Goal: Answer question/provide support: Share knowledge or assist other users

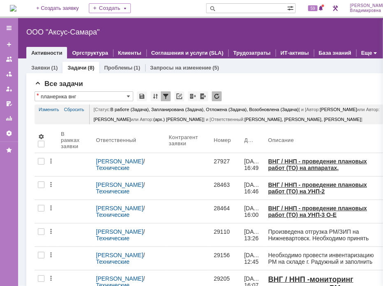
drag, startPoint x: 142, startPoint y: 28, endPoint x: 148, endPoint y: 26, distance: 6.4
click at [143, 28] on div "ООО "Аксус-Самара"" at bounding box center [207, 32] width 362 height 8
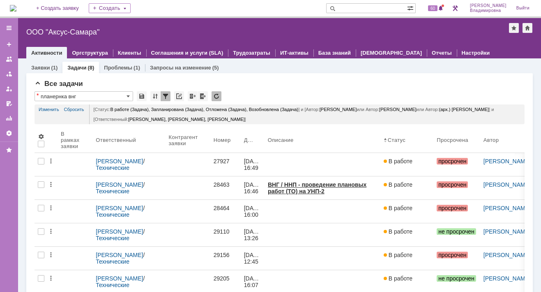
click at [352, 4] on input "text" at bounding box center [366, 8] width 81 height 10
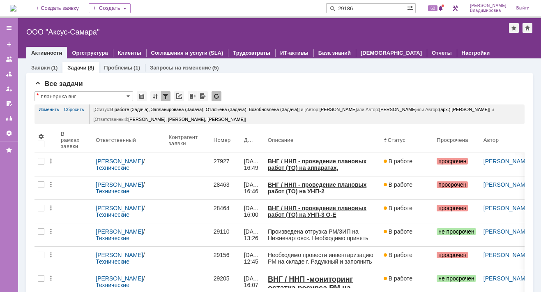
type input "29186"
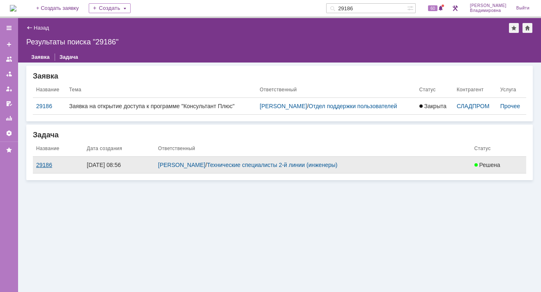
click at [42, 164] on div "29186" at bounding box center [58, 165] width 44 height 7
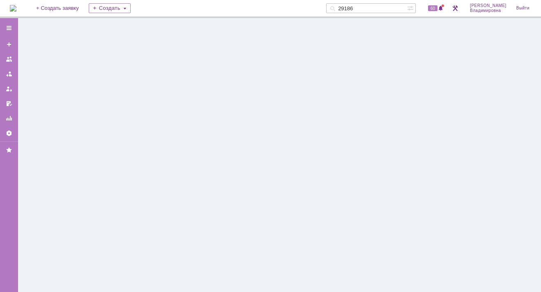
click at [42, 164] on div at bounding box center [279, 155] width 523 height 274
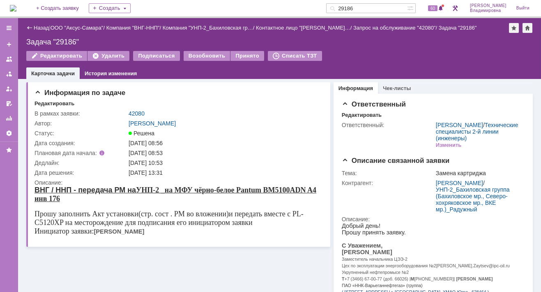
click at [146, 38] on div "Задача "29186"" at bounding box center [279, 42] width 507 height 8
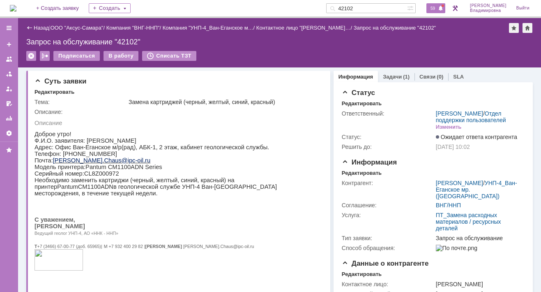
click at [438, 8] on span "59" at bounding box center [432, 8] width 9 height 6
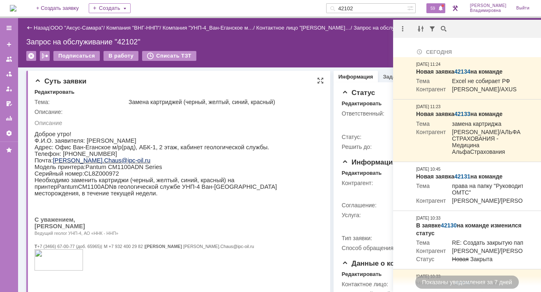
click at [221, 120] on p "Описание" at bounding box center [176, 122] width 282 height 7
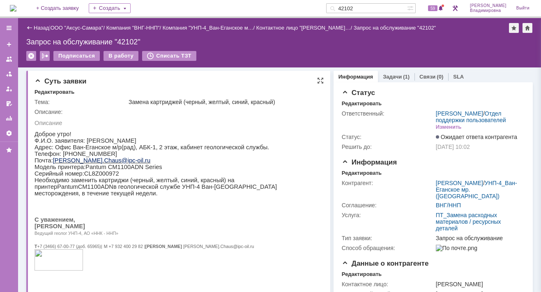
click at [240, 104] on div "Замена картриджей (черный, желтый, синий, красный)" at bounding box center [224, 102] width 191 height 7
click at [438, 5] on span "61" at bounding box center [432, 8] width 9 height 6
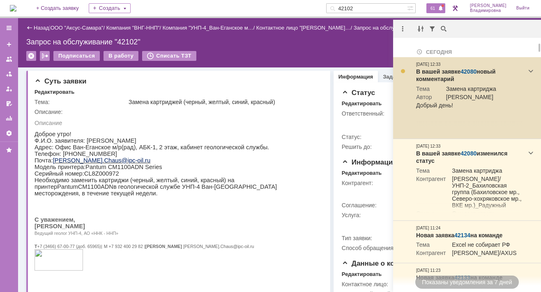
click at [466, 71] on link "42080" at bounding box center [469, 71] width 16 height 7
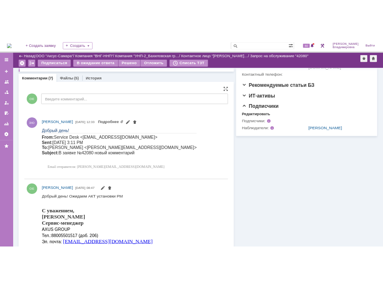
scroll to position [288, 0]
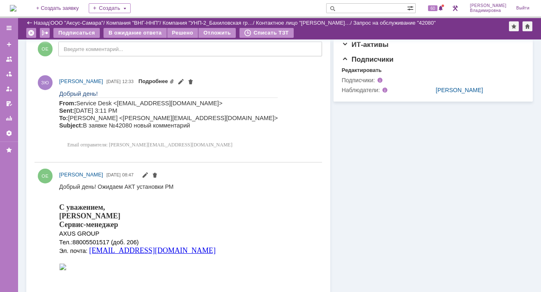
click at [174, 80] on link "Подробнее" at bounding box center [157, 81] width 36 height 6
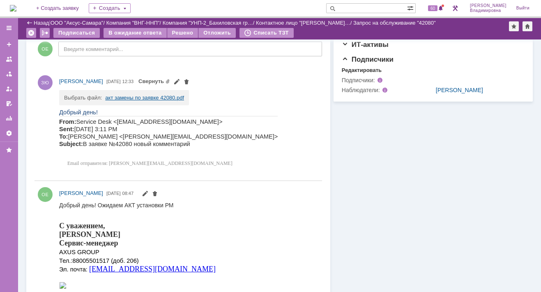
click at [131, 96] on link "акт замены по заявке 42080.pdf" at bounding box center [144, 98] width 79 height 6
click at [170, 81] on link "Свернуть" at bounding box center [155, 81] width 32 height 6
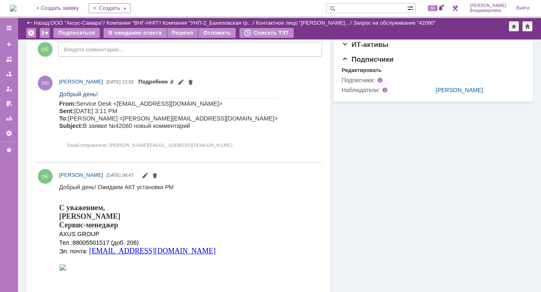
click at [174, 82] on link "Подробнее" at bounding box center [157, 81] width 36 height 6
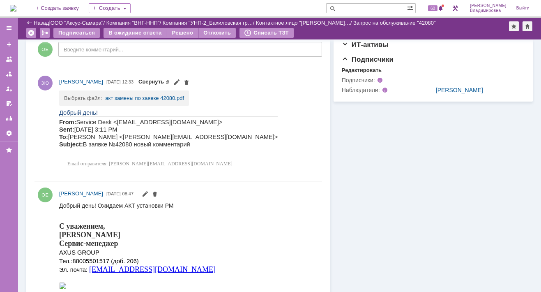
click at [170, 82] on link "Свернуть" at bounding box center [155, 81] width 32 height 6
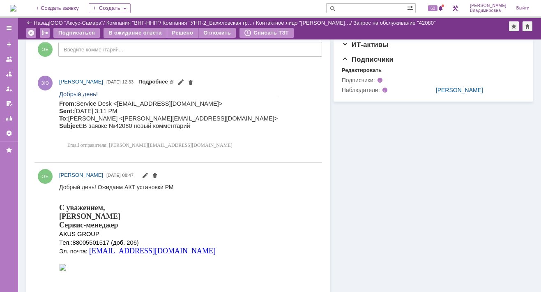
click at [174, 82] on link "Подробнее" at bounding box center [157, 81] width 36 height 6
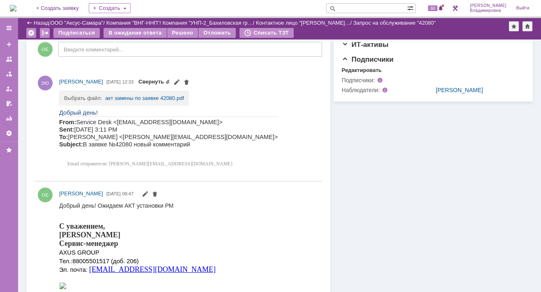
click at [190, 82] on span "Свернуть" at bounding box center [164, 81] width 51 height 7
click at [140, 96] on link "акт замены по заявке 42080.pdf" at bounding box center [144, 98] width 79 height 6
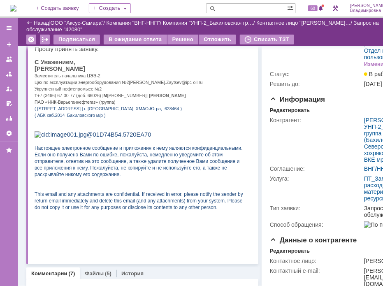
scroll to position [0, 0]
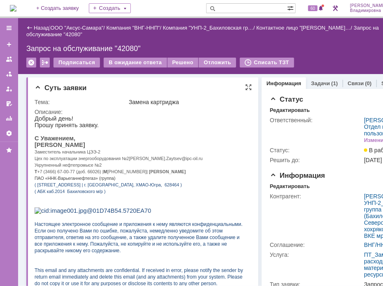
click at [216, 138] on p "С Уважением," at bounding box center [139, 137] width 211 height 7
click at [345, 56] on div "Назад | ООО "Аксус-Самара" / Компания "ВНГ-ННП" / Компания "УНП-2_Бахиловская г…" at bounding box center [219, 46] width 403 height 56
click at [345, 55] on div "Назад | ООО "Аксус-Самара" / Компания "ВНГ-ННП" / Компания "УНП-2_Бахиловская г…" at bounding box center [219, 46] width 403 height 56
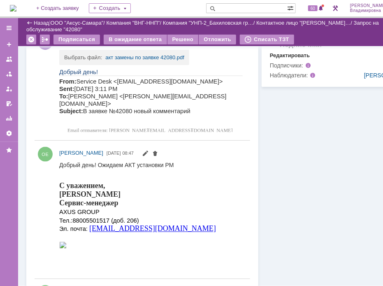
scroll to position [247, 0]
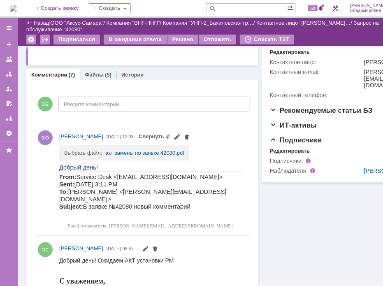
click at [50, 72] on link "Комментарии" at bounding box center [49, 75] width 36 height 6
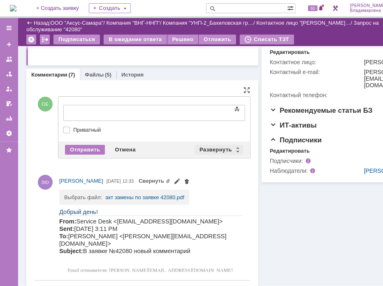
click at [219, 146] on div "Развернуть" at bounding box center [218, 150] width 49 height 10
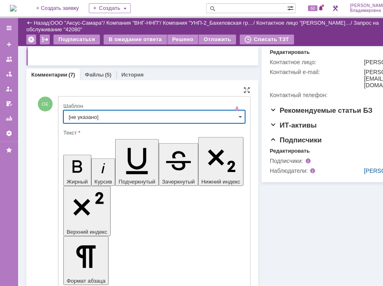
click at [79, 115] on input "[не указано]" at bounding box center [154, 116] width 182 height 13
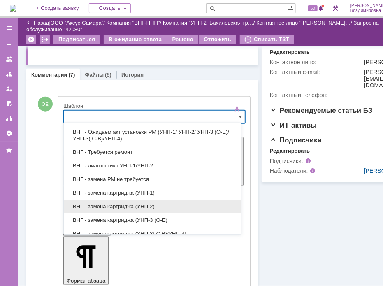
scroll to position [217, 0]
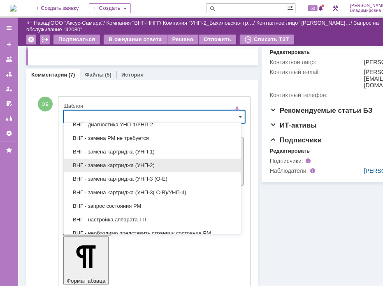
click at [96, 162] on span "ВНГ - замена картриджа (УНП-2)" at bounding box center [152, 165] width 167 height 7
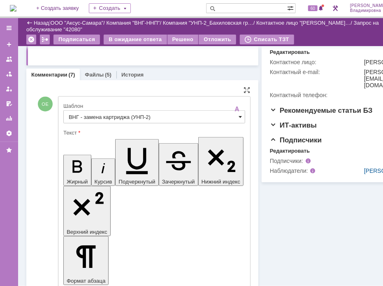
click at [238, 115] on span at bounding box center [239, 116] width 3 height 7
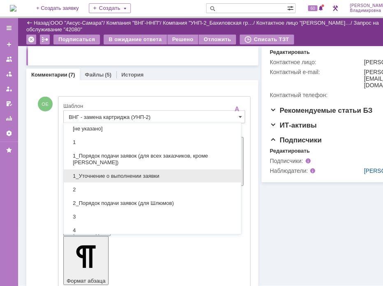
scroll to position [126, 0]
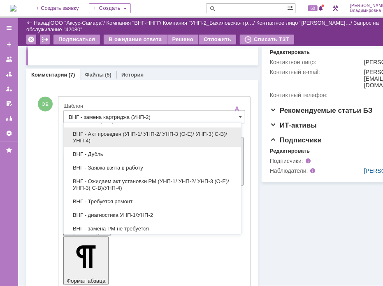
click at [119, 131] on span "ВНГ - Акт проведен (УНП-1/ УНП-2/ УНП-3 (О-Е)/ УНП-3( С-В)/УНП-4)" at bounding box center [152, 137] width 167 height 13
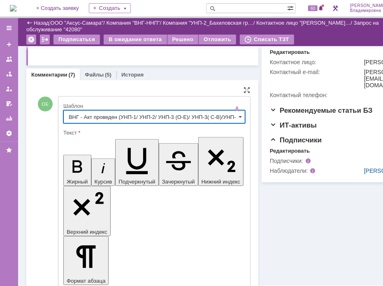
type input "ВНГ - Акт проведен (УНП-1/ УНП-2/ УНП-3 (О-Е)/ УНП-3( С-В)/УНП-4)"
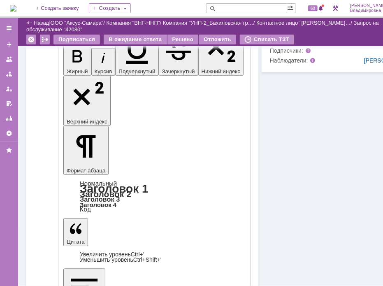
scroll to position [411, 0]
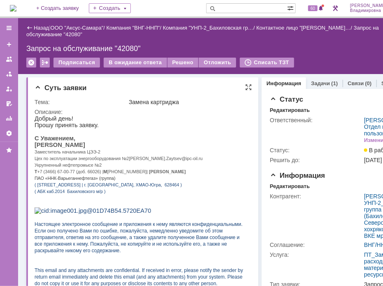
scroll to position [0, 0]
click at [183, 61] on div "Решено" at bounding box center [182, 63] width 31 height 10
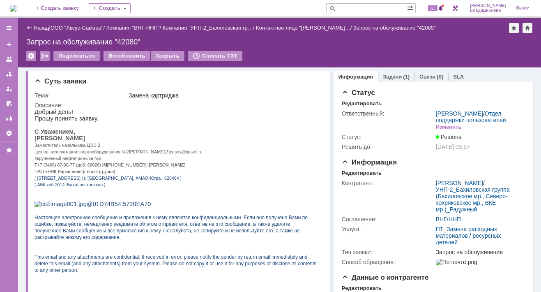
click at [351, 8] on input "text" at bounding box center [366, 8] width 81 height 10
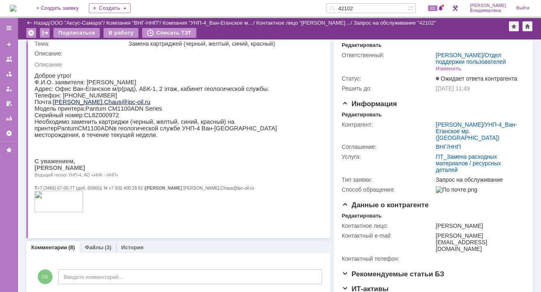
scroll to position [41, 0]
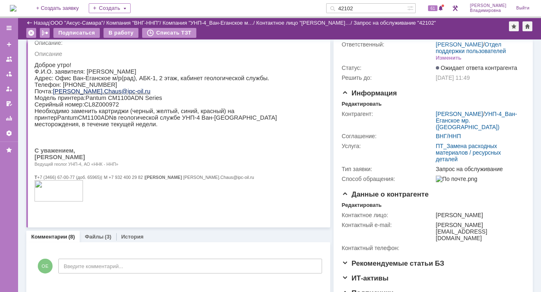
drag, startPoint x: 369, startPoint y: 7, endPoint x: 342, endPoint y: 5, distance: 27.2
click at [342, 5] on div "42102" at bounding box center [366, 8] width 81 height 10
type input "42126"
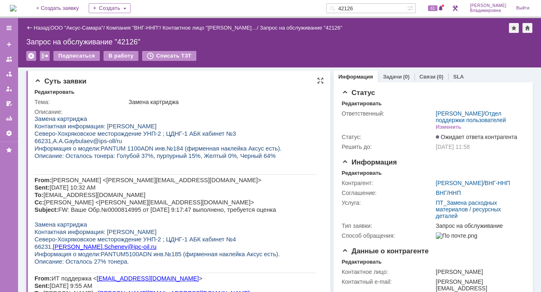
drag, startPoint x: 129, startPoint y: 126, endPoint x: 179, endPoint y: 129, distance: 49.8
click at [179, 129] on p "Контактная информация: ГаЙбулаев Азизджон Ахатович" at bounding box center [176, 125] width 282 height 7
copy span "Азизджон Ахатович"
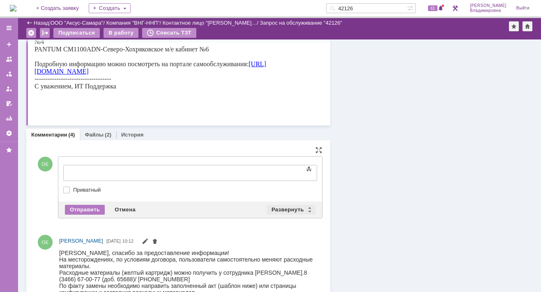
click at [278, 206] on div "Развернуть" at bounding box center [291, 210] width 49 height 10
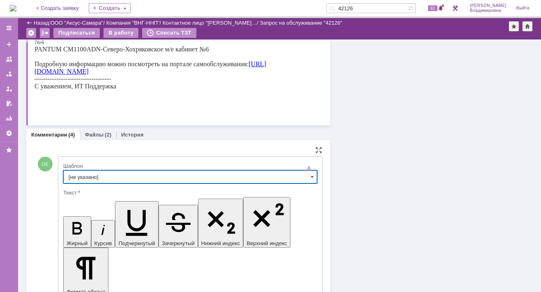
click at [76, 175] on input "[не указано]" at bounding box center [190, 176] width 254 height 13
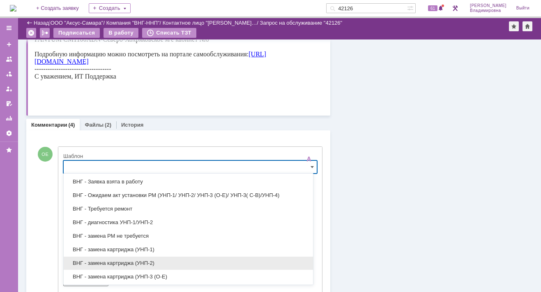
scroll to position [164, 0]
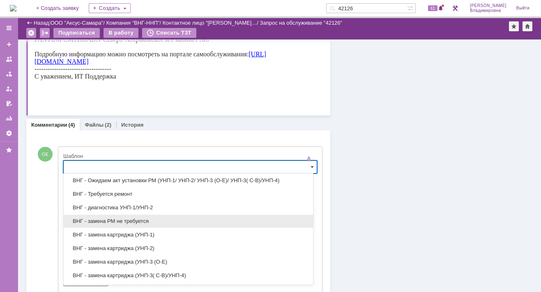
click at [97, 218] on span "ВНГ - замена РМ не требуется" at bounding box center [189, 221] width 240 height 7
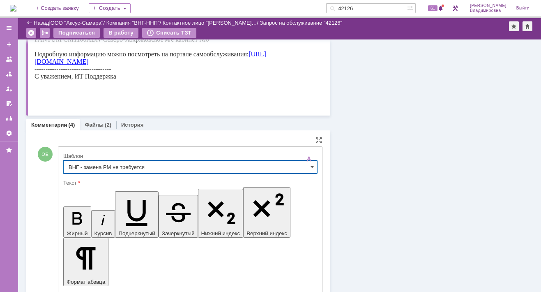
type input "ВНГ - замена РМ не требуется"
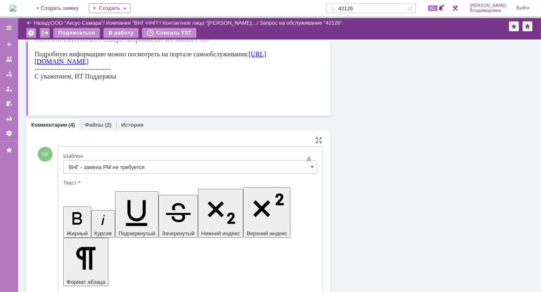
drag, startPoint x: 73, startPoint y: 2024, endPoint x: 217, endPoint y: 2063, distance: 148.9
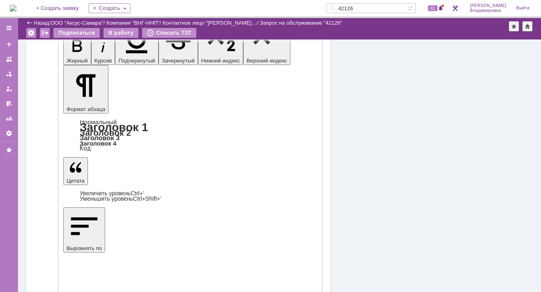
scroll to position [749, 0]
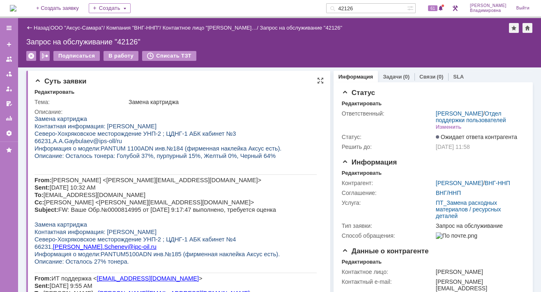
scroll to position [0, 0]
click at [438, 7] on span "62" at bounding box center [432, 8] width 9 height 6
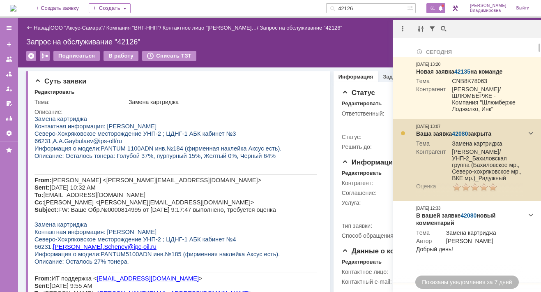
click at [459, 135] on link "42080" at bounding box center [460, 133] width 16 height 7
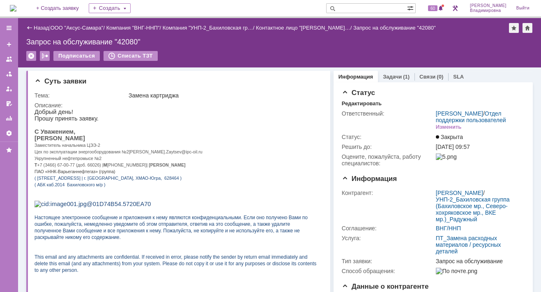
scroll to position [123, 0]
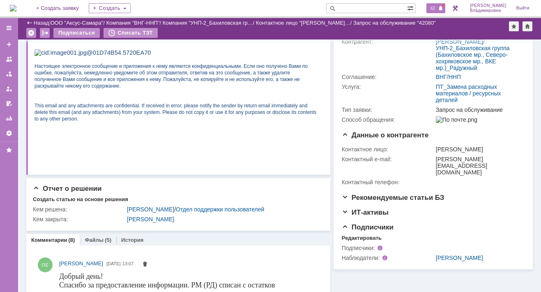
click at [435, 9] on span "62" at bounding box center [432, 8] width 9 height 6
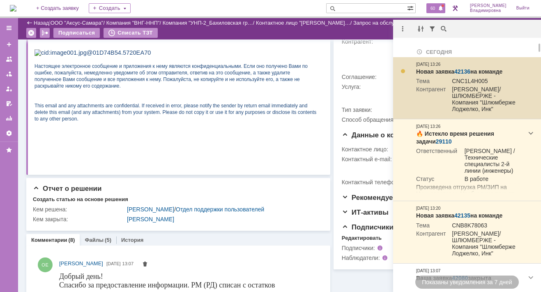
click at [461, 68] on div "Новая заявка 42136 на команде" at bounding box center [469, 72] width 107 height 8
click at [463, 69] on link "42136" at bounding box center [463, 71] width 16 height 7
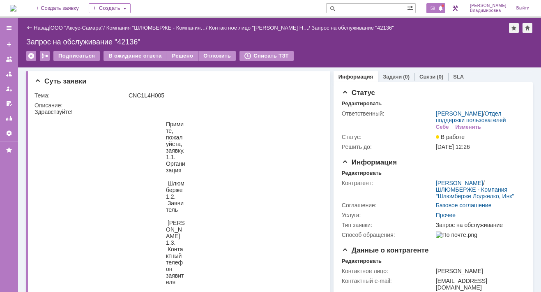
click at [438, 8] on span "59" at bounding box center [432, 8] width 9 height 6
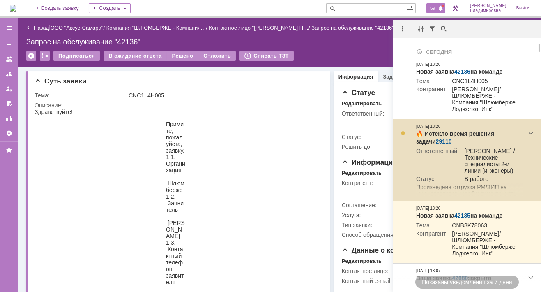
scroll to position [41, 0]
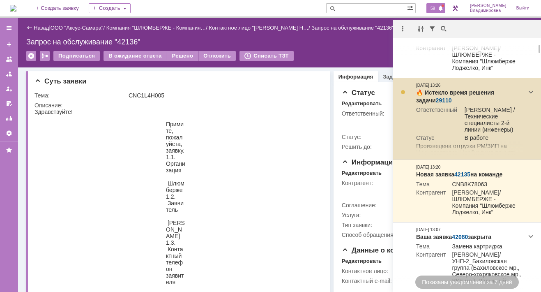
click at [436, 101] on link "29110" at bounding box center [444, 100] width 16 height 7
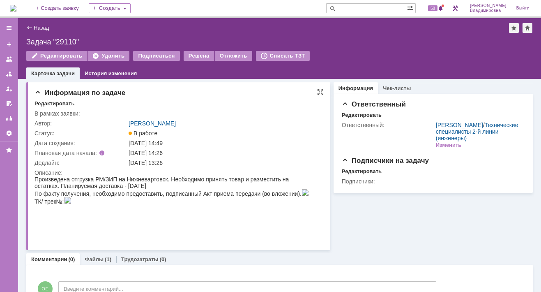
click at [53, 103] on div "Редактировать" at bounding box center [55, 103] width 40 height 7
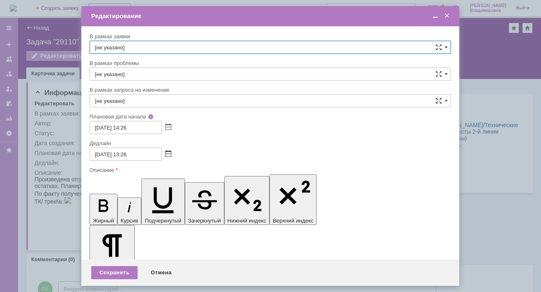
click at [168, 153] on span at bounding box center [168, 154] width 6 height 7
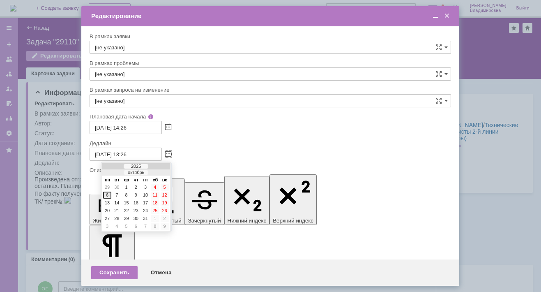
drag, startPoint x: 109, startPoint y: 193, endPoint x: 19, endPoint y: 6, distance: 207.7
click at [109, 193] on div "6" at bounding box center [107, 195] width 8 height 7
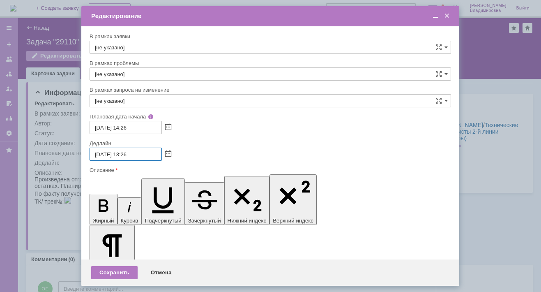
click at [128, 152] on input "[DATE] 13:26" at bounding box center [126, 154] width 72 height 13
type input "06.10.2025 16:26"
click at [109, 270] on div "Сохранить" at bounding box center [114, 272] width 46 height 13
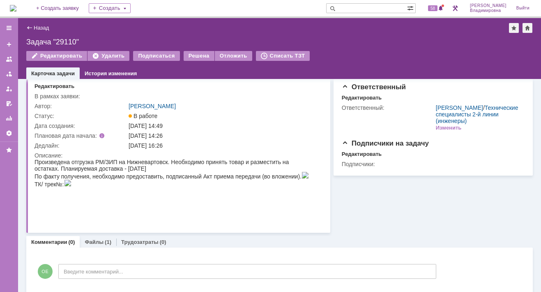
scroll to position [26, 0]
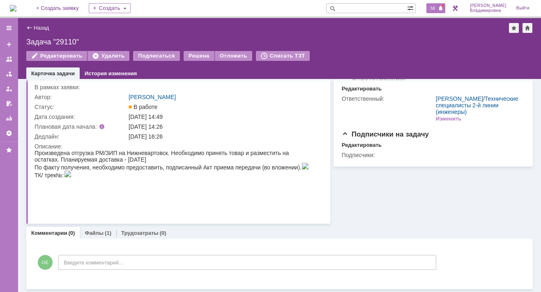
click at [438, 7] on span "58" at bounding box center [432, 8] width 9 height 6
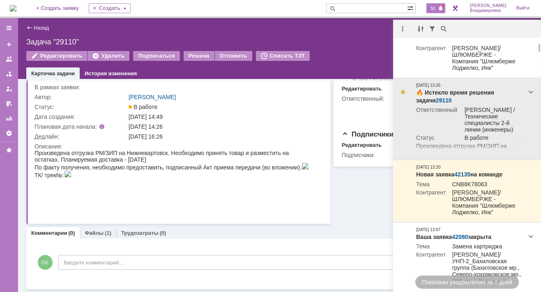
scroll to position [0, 0]
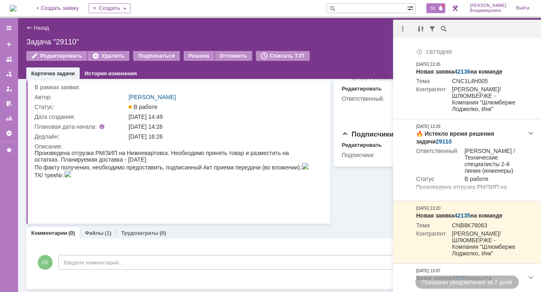
click at [16, 5] on img at bounding box center [13, 8] width 7 height 7
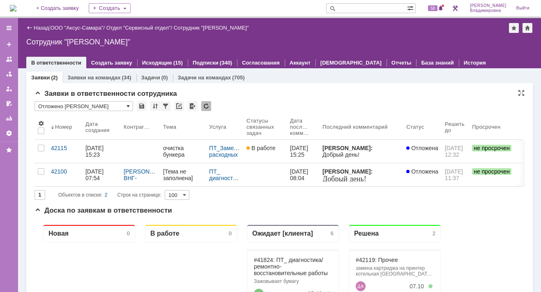
click at [128, 104] on span at bounding box center [128, 106] width 3 height 7
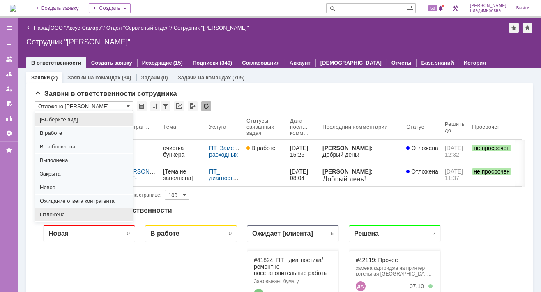
scroll to position [102, 0]
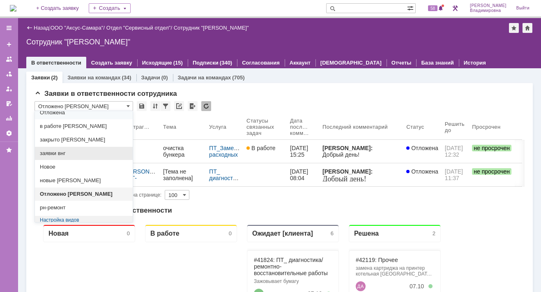
click at [56, 150] on span "заявки внг" at bounding box center [84, 153] width 88 height 7
type input "заявки внг"
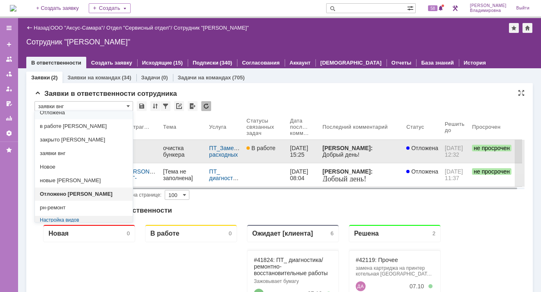
type input "20"
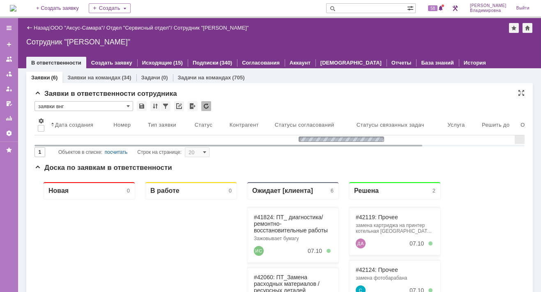
type input "заявки внг"
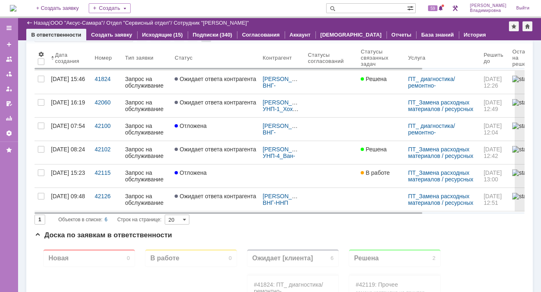
scroll to position [0, 0]
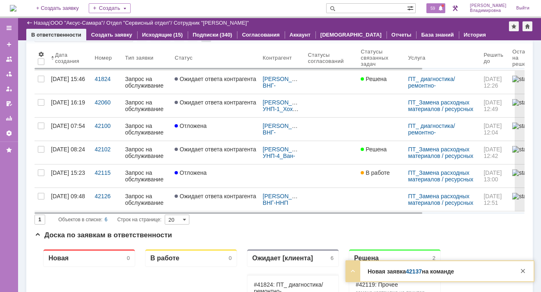
click at [438, 8] on span "59" at bounding box center [432, 8] width 9 height 6
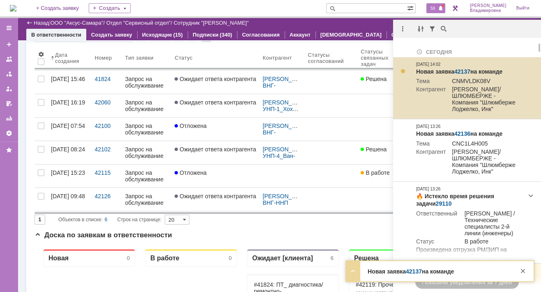
click at [464, 71] on link "42137" at bounding box center [463, 71] width 16 height 7
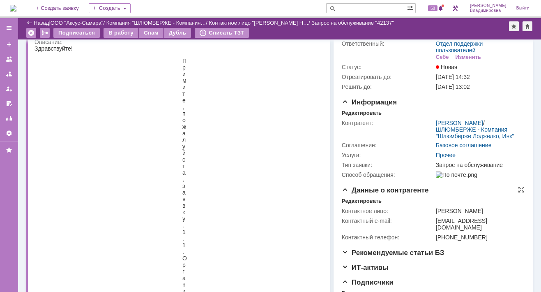
scroll to position [41, 0]
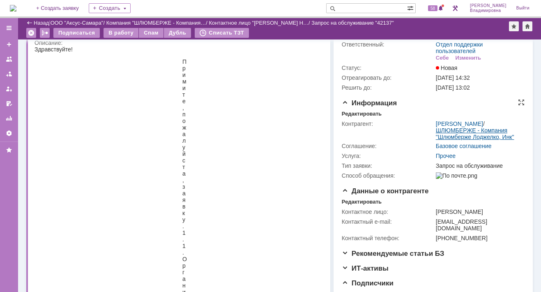
click at [442, 136] on link "ШЛЮМБЕРЖЕ - Компания "Шлюмберже Лоджелко, Инк"" at bounding box center [475, 133] width 78 height 13
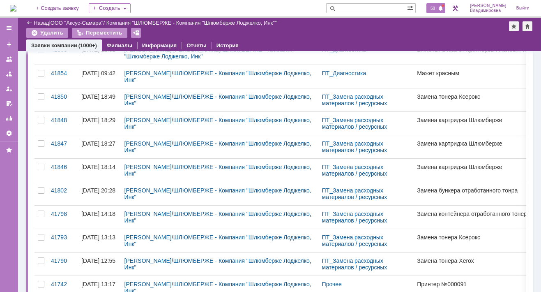
click at [438, 9] on span "58" at bounding box center [432, 8] width 9 height 6
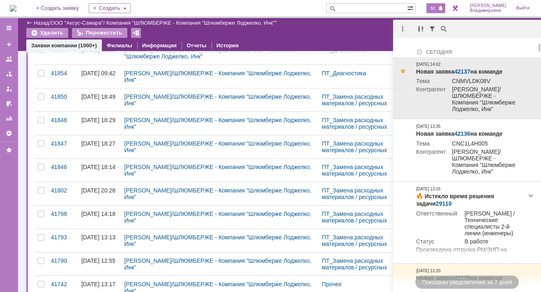
click at [464, 72] on link "42137" at bounding box center [463, 71] width 16 height 7
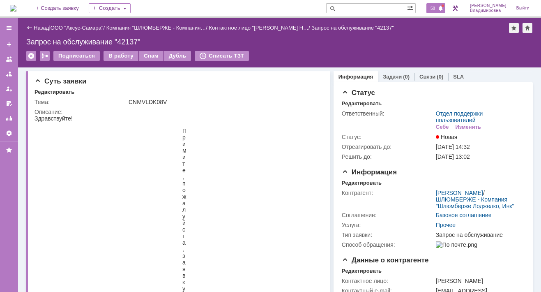
click at [434, 9] on span "58" at bounding box center [432, 8] width 9 height 6
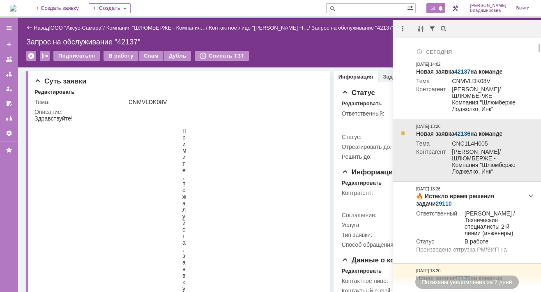
click at [459, 135] on link "42136" at bounding box center [463, 133] width 16 height 7
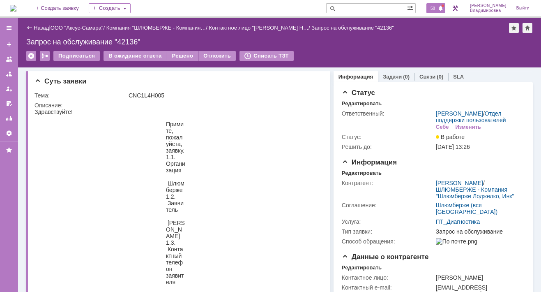
click at [438, 7] on span "58" at bounding box center [432, 8] width 9 height 6
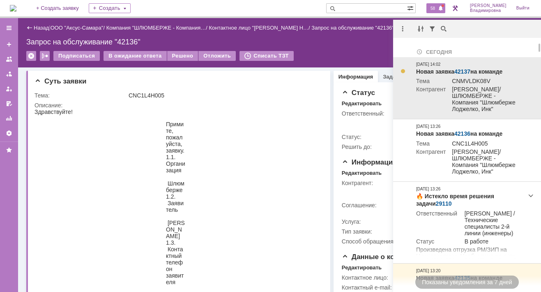
click at [459, 72] on link "42137" at bounding box center [463, 71] width 16 height 7
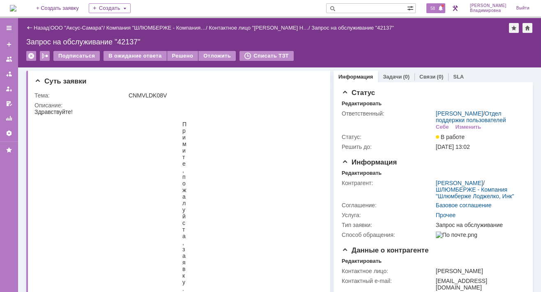
click at [438, 9] on span "58" at bounding box center [432, 8] width 9 height 6
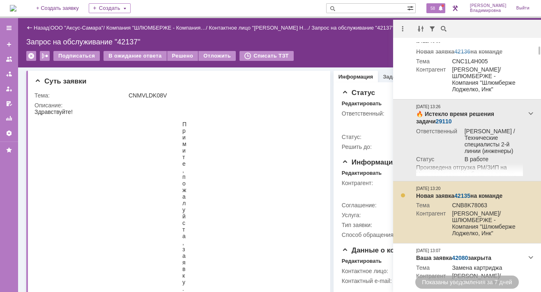
scroll to position [123, 0]
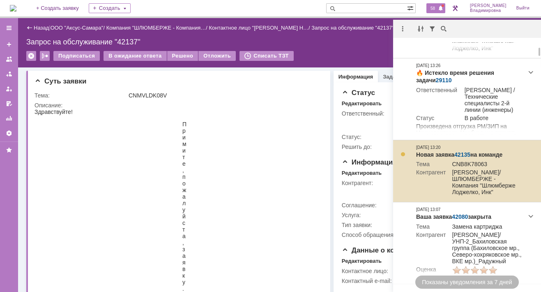
click at [463, 154] on link "42135" at bounding box center [463, 154] width 16 height 7
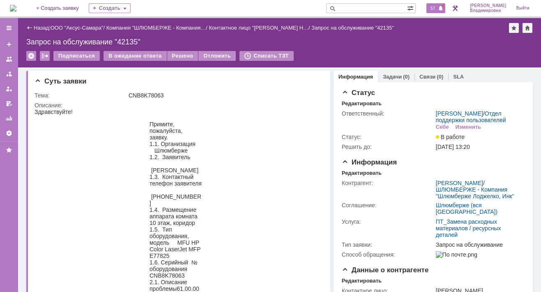
click at [437, 9] on span "57" at bounding box center [432, 8] width 9 height 6
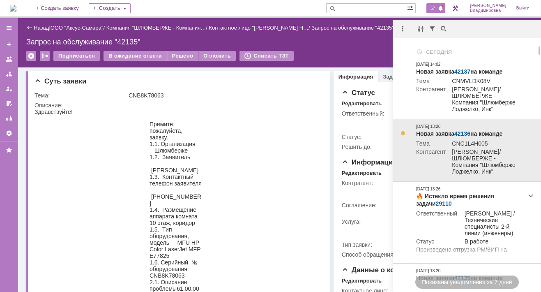
scroll to position [123, 0]
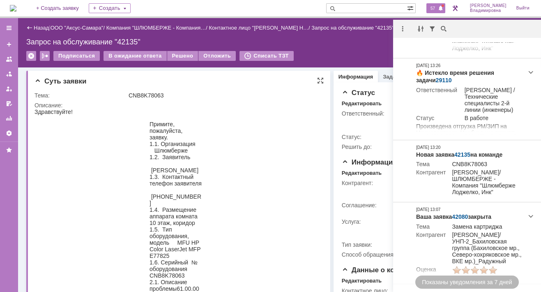
click at [251, 129] on blockquote "Примите, пожалуйста, заявку. 1.1. Организация Шлюмберже 1.2. Заявитель [PERSON_…" at bounding box center [176, 252] width 184 height 263
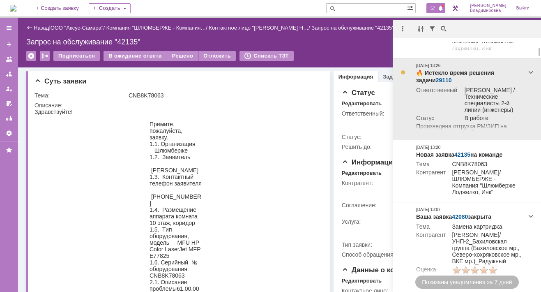
scroll to position [0, 0]
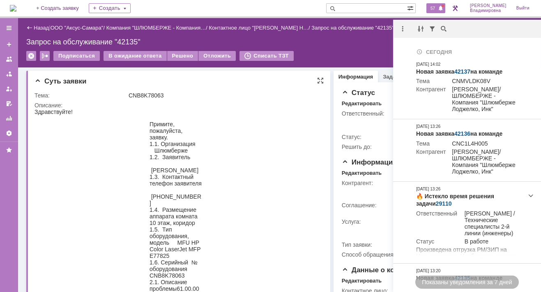
click at [263, 125] on blockquote "Примите, пожалуйста, заявку. 1.1. Организация Шлюмберже 1.2. Заявитель [PERSON_…" at bounding box center [176, 252] width 184 height 263
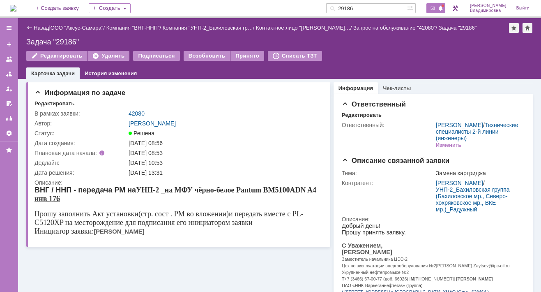
click at [437, 9] on span "58" at bounding box center [432, 8] width 9 height 6
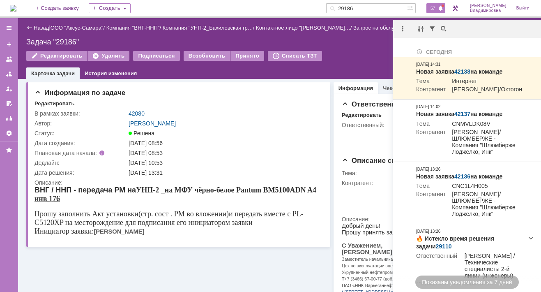
click at [444, 3] on div "57" at bounding box center [433, 8] width 25 height 16
click at [434, 8] on span "57" at bounding box center [432, 8] width 9 height 6
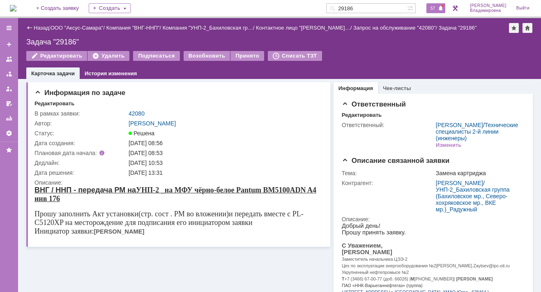
click at [438, 7] on span "57" at bounding box center [432, 8] width 9 height 6
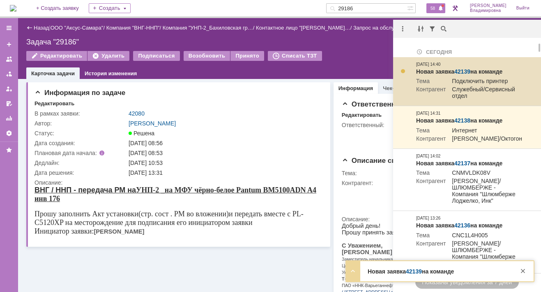
click at [462, 74] on link "42139" at bounding box center [463, 71] width 16 height 7
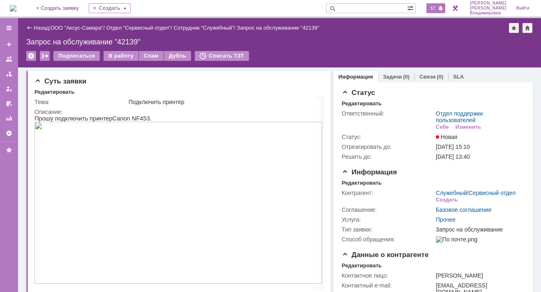
click at [438, 9] on span "57" at bounding box center [432, 8] width 9 height 6
click at [328, 54] on div "Подписаться В работу Спам Дубль Списать ТЗТ" at bounding box center [279, 59] width 507 height 17
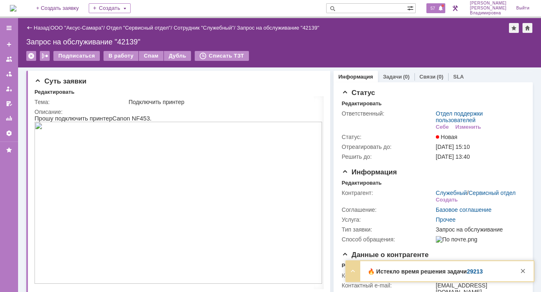
click at [438, 8] on span "57" at bounding box center [432, 8] width 9 height 6
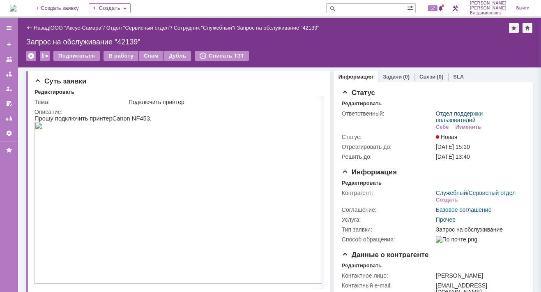
drag, startPoint x: 354, startPoint y: 8, endPoint x: 349, endPoint y: 16, distance: 9.0
click at [353, 8] on input "text" at bounding box center [366, 8] width 81 height 10
type input "41985"
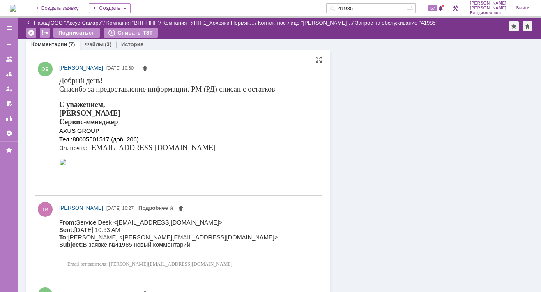
click at [174, 207] on link "Подробнее" at bounding box center [157, 208] width 36 height 6
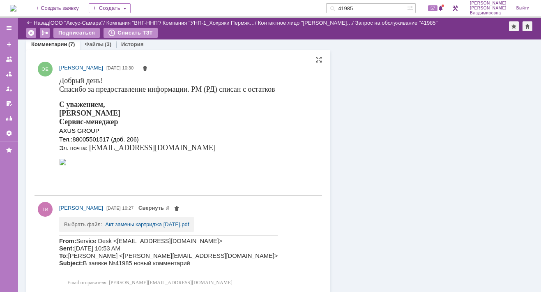
click at [180, 207] on span "Свернуть" at bounding box center [160, 207] width 42 height 7
click at [151, 223] on link "Акт замены картриджа [DATE].pdf" at bounding box center [147, 224] width 84 height 6
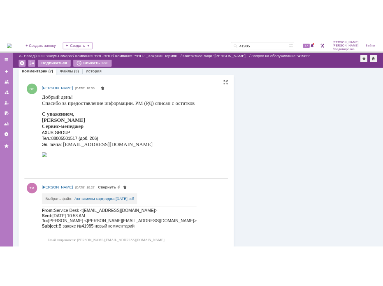
scroll to position [532, 0]
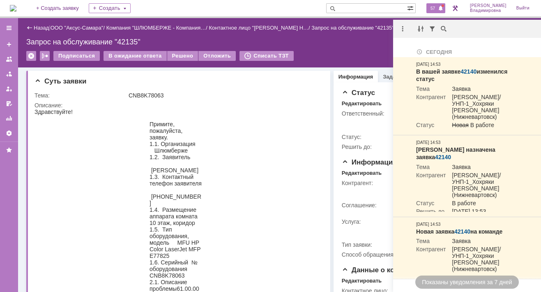
click at [437, 7] on span "57" at bounding box center [432, 8] width 9 height 6
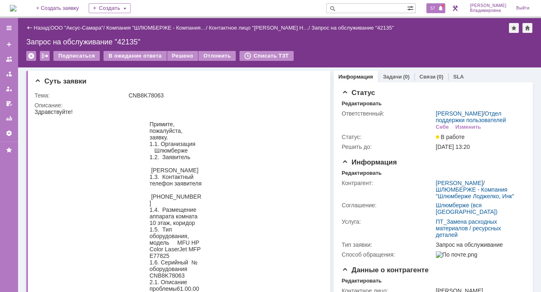
click at [438, 7] on span "57" at bounding box center [432, 8] width 9 height 6
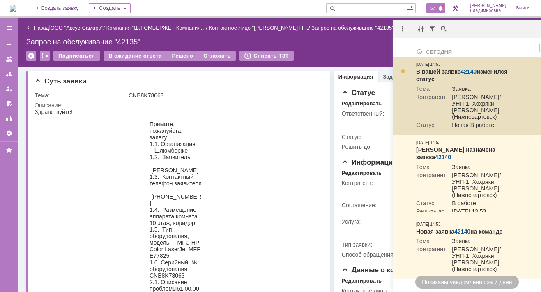
click at [465, 71] on link "42140" at bounding box center [469, 71] width 16 height 7
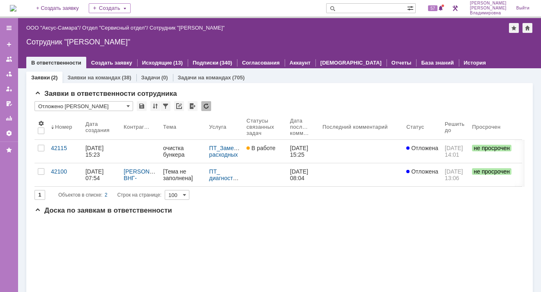
click at [358, 9] on input "text" at bounding box center [366, 8] width 81 height 10
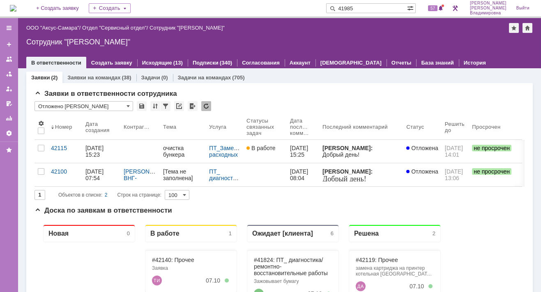
type input "41985"
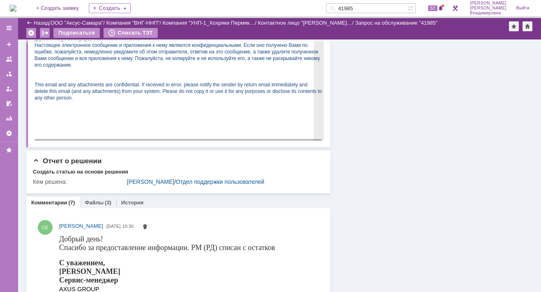
scroll to position [452, 0]
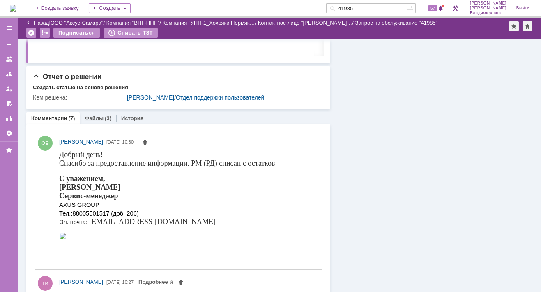
click at [91, 115] on link "Файлы" at bounding box center [94, 118] width 19 height 6
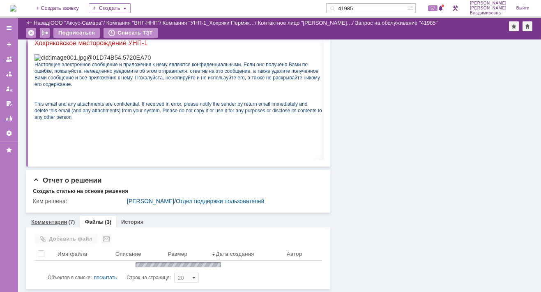
scroll to position [415, 0]
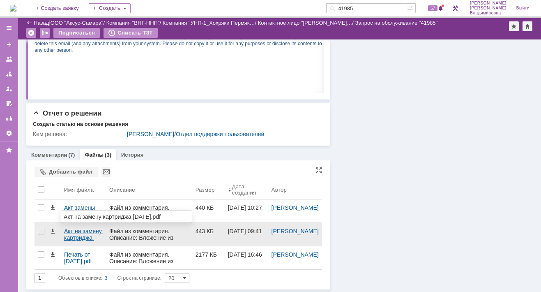
click at [74, 238] on div "Акт на замену картриджа 25.09.2025.pdf" at bounding box center [83, 234] width 39 height 13
click at [75, 235] on body "Идет загрузка, пожалуйста, подождите. На домашнюю + Создать заявку Создать 4198…" at bounding box center [270, 146] width 541 height 292
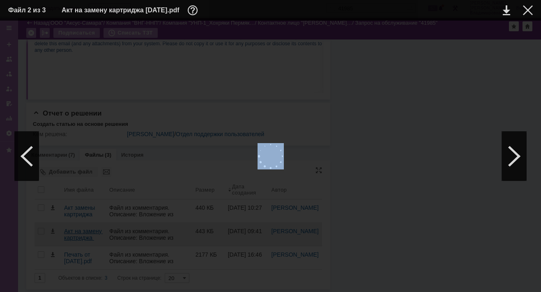
click at [75, 235] on div at bounding box center [270, 156] width 525 height 255
click at [404, 74] on div at bounding box center [270, 156] width 525 height 255
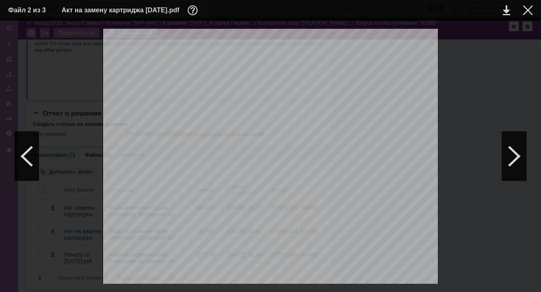
scroll to position [180, 0]
click at [516, 151] on div at bounding box center [514, 156] width 25 height 49
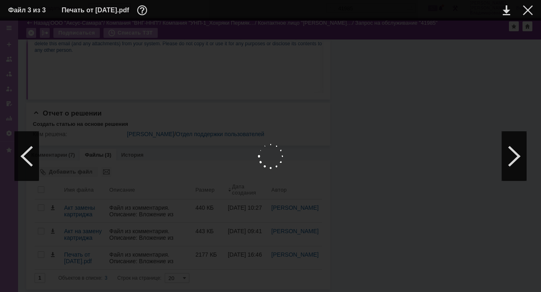
scroll to position [0, 0]
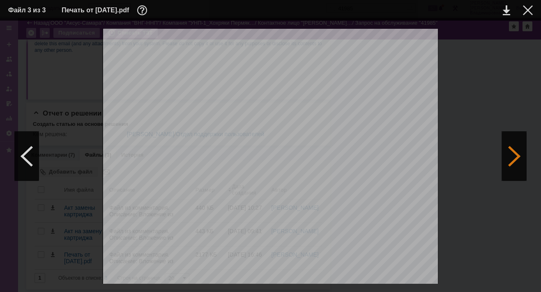
click at [508, 150] on div at bounding box center [514, 156] width 25 height 49
click at [525, 9] on div at bounding box center [528, 10] width 10 height 10
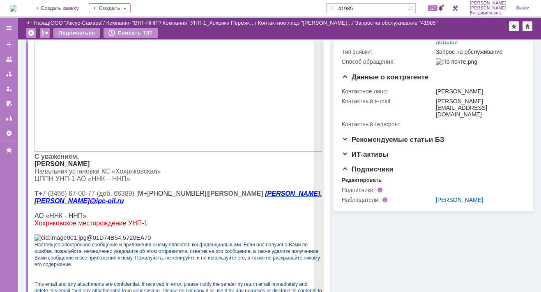
scroll to position [0, 0]
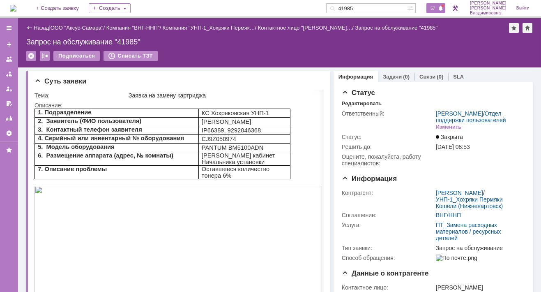
click at [434, 8] on span "57" at bounding box center [432, 8] width 9 height 6
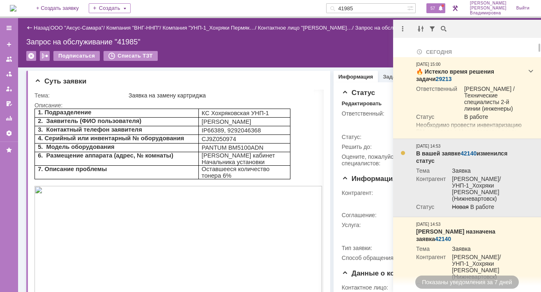
click at [468, 152] on link "42140" at bounding box center [469, 153] width 16 height 7
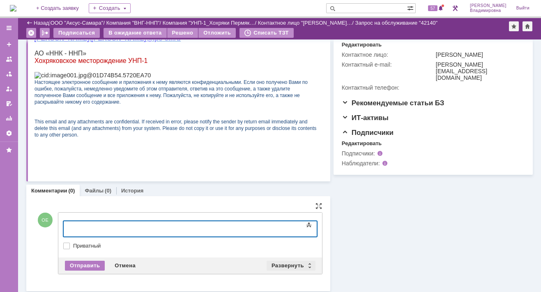
scroll to position [189, 0]
click at [281, 260] on div "Развернуть" at bounding box center [291, 265] width 49 height 10
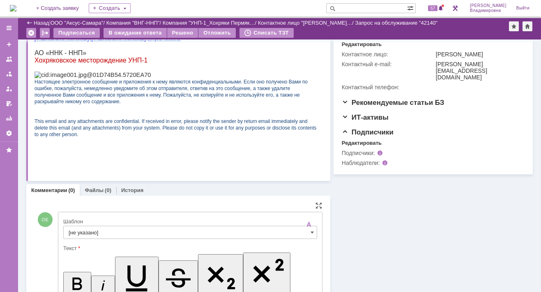
scroll to position [0, 0]
click at [81, 229] on input "[не указано]" at bounding box center [190, 232] width 254 height 13
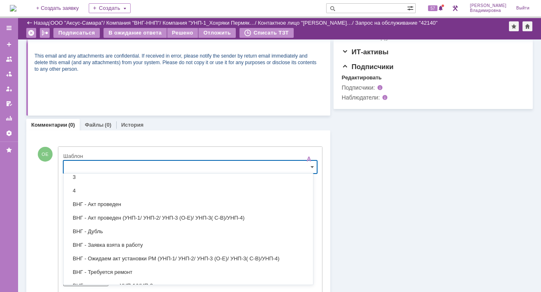
scroll to position [164, 0]
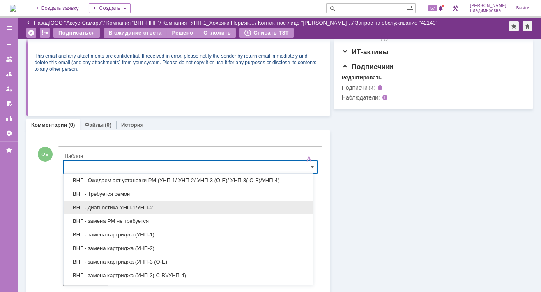
click at [132, 205] on span "ВНГ - диагностика УНП-1/УНП-2" at bounding box center [189, 207] width 240 height 7
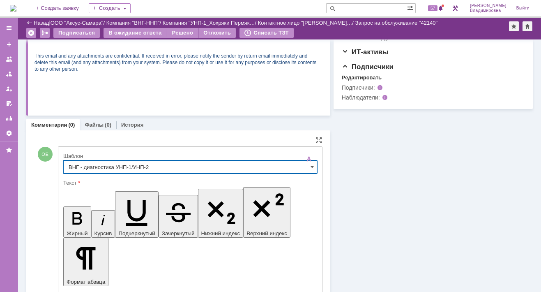
type input "ВНГ - диагностика УНП-1/УНП-2"
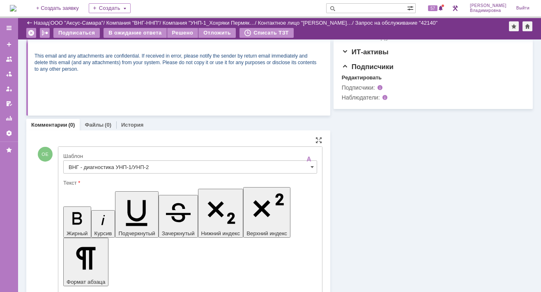
drag, startPoint x: 217, startPoint y: 2045, endPoint x: 224, endPoint y: 2046, distance: 7.6
drag, startPoint x: 72, startPoint y: 2045, endPoint x: 204, endPoint y: 2045, distance: 132.3
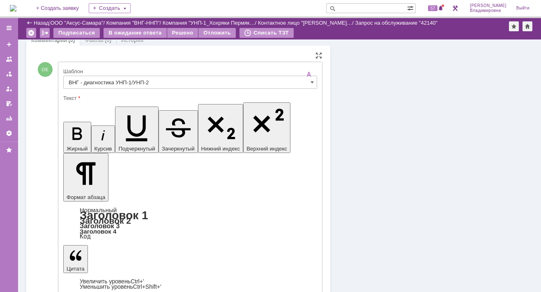
scroll to position [388, 0]
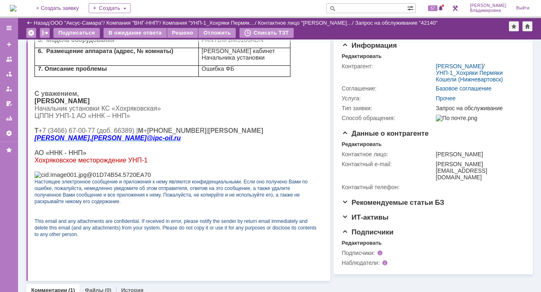
scroll to position [205, 0]
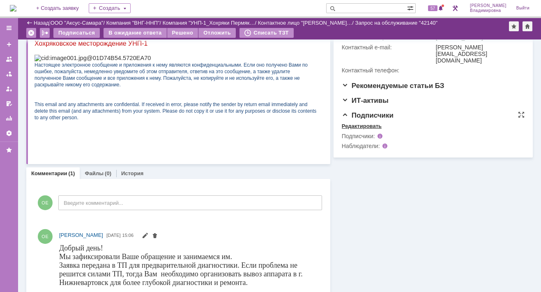
click at [355, 129] on div "Редактировать" at bounding box center [362, 126] width 40 height 7
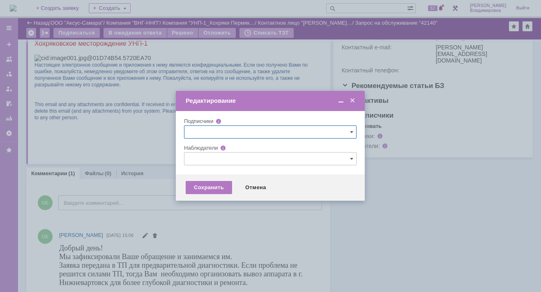
click at [199, 159] on input "text" at bounding box center [270, 158] width 173 height 13
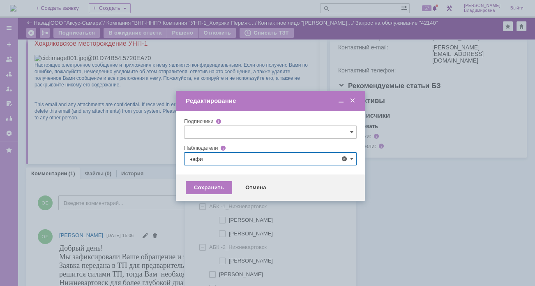
scroll to position [17, 0]
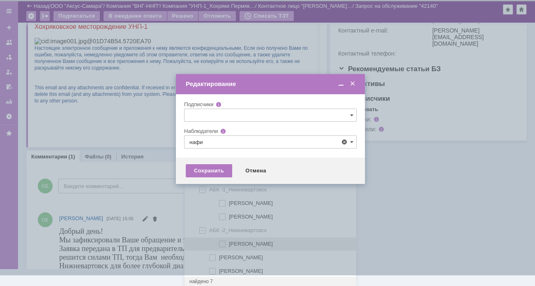
click at [229, 241] on span at bounding box center [229, 242] width 0 height 4
click at [223, 241] on input "[PERSON_NAME]" at bounding box center [222, 243] width 5 height 5
type input "[PERSON_NAME]"
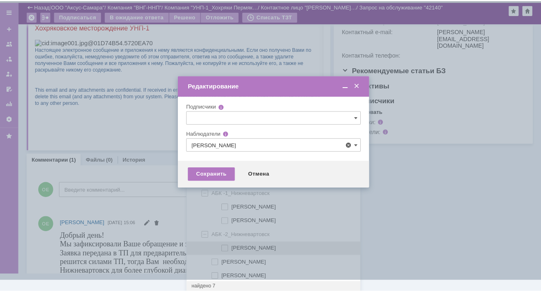
scroll to position [0, 0]
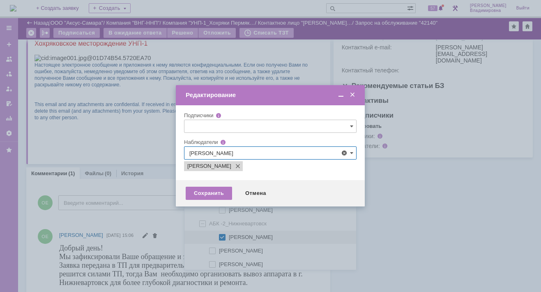
click at [149, 179] on div at bounding box center [270, 146] width 541 height 292
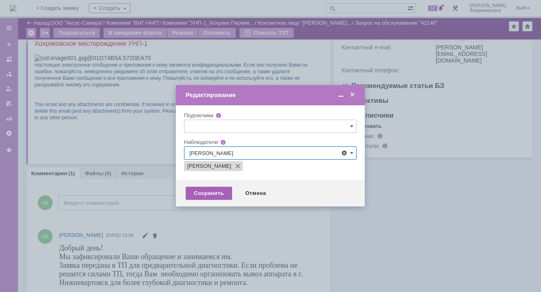
click at [209, 192] on div "Сохранить" at bounding box center [209, 193] width 46 height 13
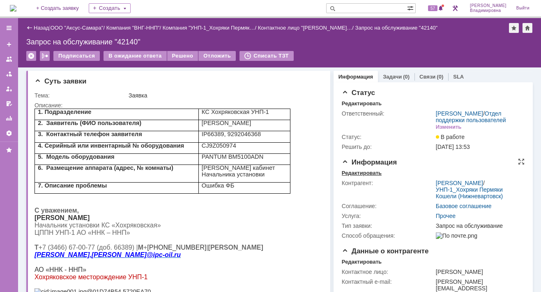
click at [354, 176] on div "Редактировать" at bounding box center [362, 173] width 40 height 7
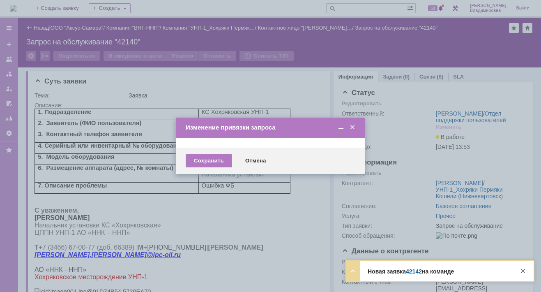
click at [351, 126] on span at bounding box center [353, 127] width 8 height 7
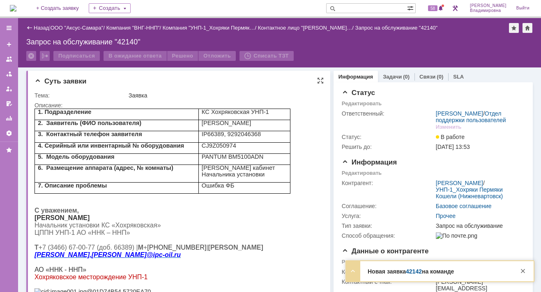
click at [260, 214] on p "С уважением," at bounding box center [176, 210] width 282 height 7
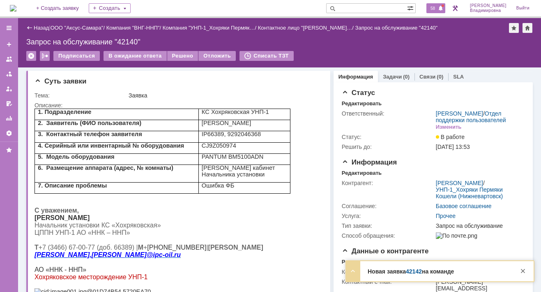
click at [438, 9] on span "58" at bounding box center [432, 8] width 9 height 6
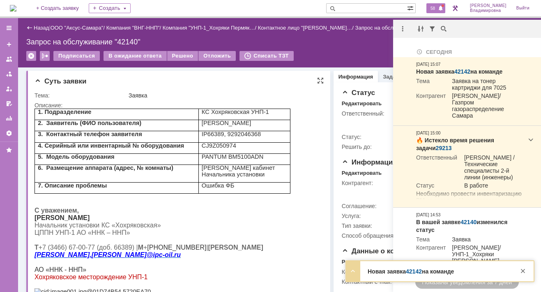
click at [284, 204] on p at bounding box center [176, 203] width 282 height 7
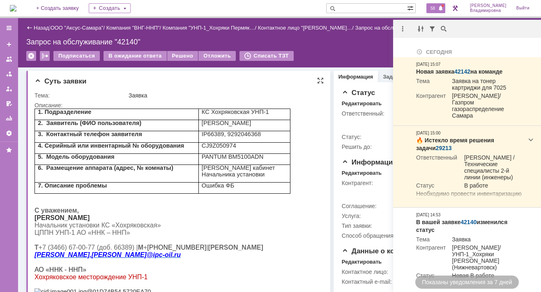
click at [260, 209] on p "С уважением," at bounding box center [176, 210] width 282 height 7
click at [174, 203] on p at bounding box center [176, 203] width 282 height 7
click at [243, 199] on p at bounding box center [176, 197] width 282 height 7
click at [376, 148] on td "Решить до:" at bounding box center [388, 147] width 92 height 10
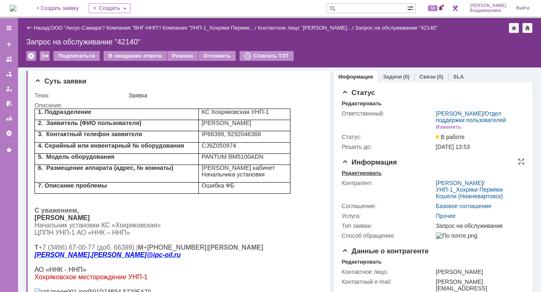
click at [355, 176] on div "Редактировать" at bounding box center [362, 173] width 40 height 7
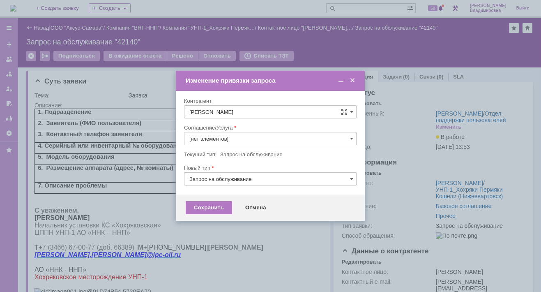
type input "Прочее"
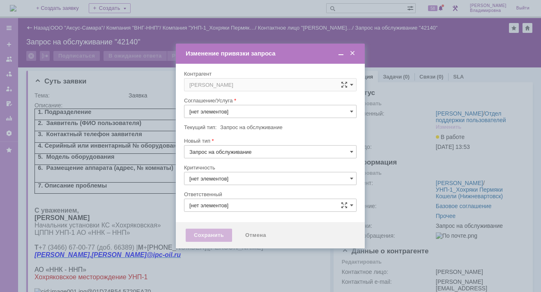
type input "Прочее"
type input "3. Низкая"
type input "[не указано]"
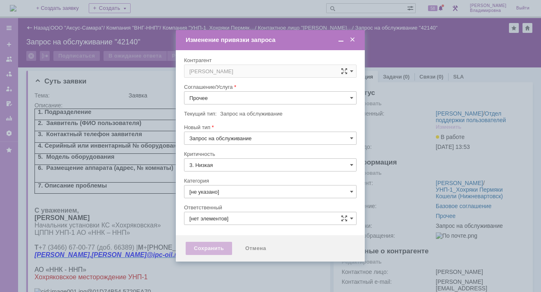
type input "[PERSON_NAME]"
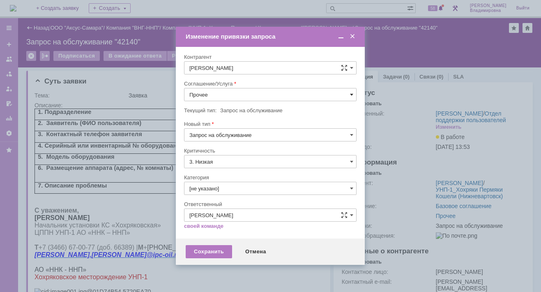
click at [351, 94] on span at bounding box center [351, 94] width 3 height 7
drag, startPoint x: 223, startPoint y: 165, endPoint x: 218, endPoint y: 178, distance: 13.8
click at [224, 166] on span "ПТ_ диагностика/ ремонтно-восстановительные работы" at bounding box center [270, 169] width 162 height 7
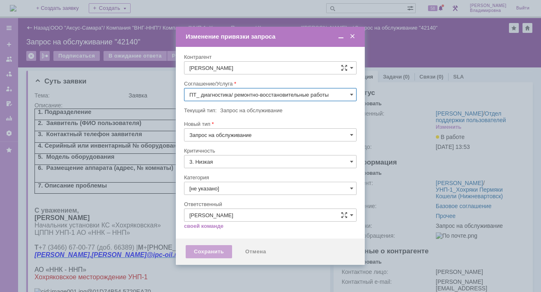
type input "ПТ_ диагностика/ ремонтно-восстановительные работы"
click at [196, 253] on div "Сохранить" at bounding box center [209, 251] width 46 height 13
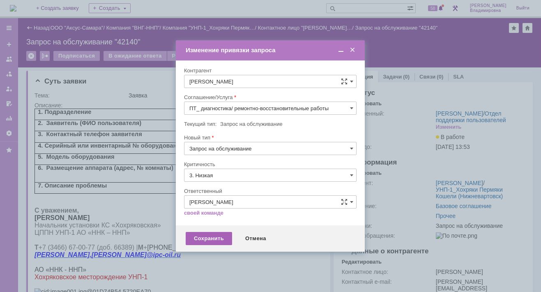
click at [211, 236] on div "Сохранить" at bounding box center [209, 238] width 46 height 13
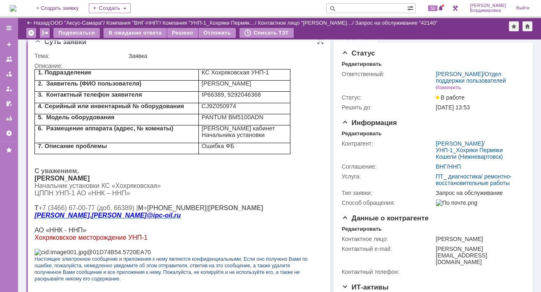
scroll to position [0, 0]
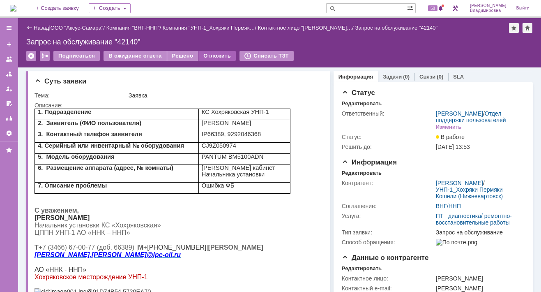
click at [210, 54] on div "Отложить" at bounding box center [217, 56] width 37 height 10
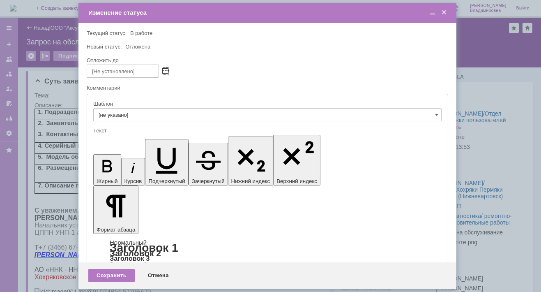
click at [166, 70] on span at bounding box center [165, 71] width 6 height 7
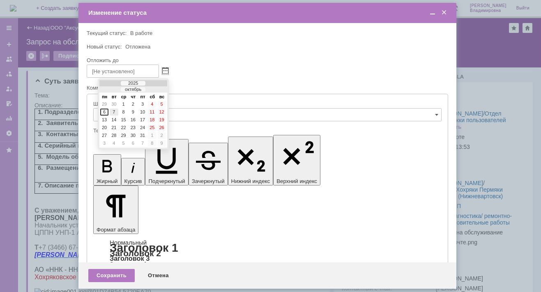
click at [113, 109] on div "7" at bounding box center [114, 111] width 8 height 7
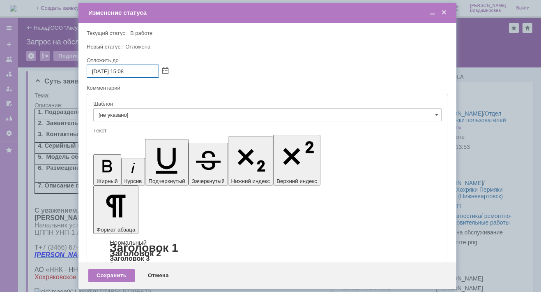
click at [125, 71] on input "07.10.2025 15:08" at bounding box center [123, 71] width 72 height 13
click at [129, 71] on input "07.10.2025 16:08" at bounding box center [123, 71] width 72 height 13
type input "07.10.2025 16:00"
click at [108, 273] on div "Сохранить" at bounding box center [111, 275] width 46 height 13
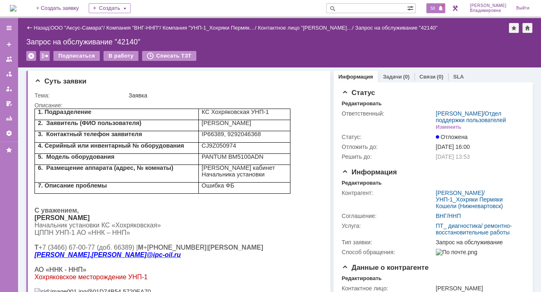
click at [436, 9] on span "58" at bounding box center [432, 8] width 9 height 6
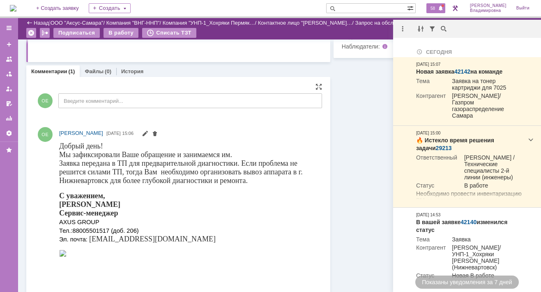
scroll to position [312, 0]
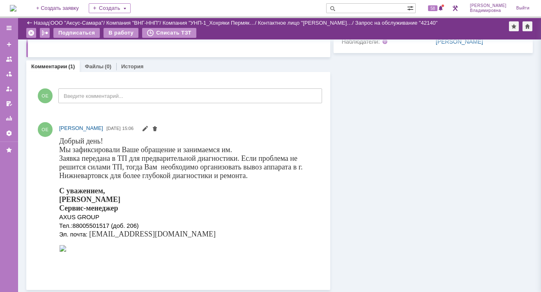
click at [356, 7] on input "text" at bounding box center [366, 8] width 81 height 10
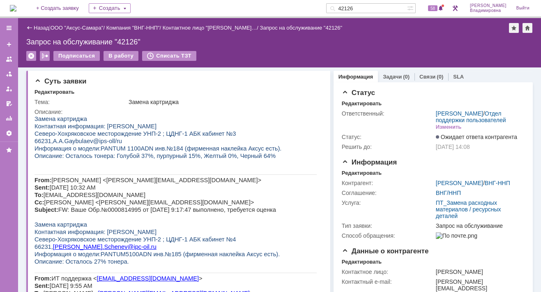
click at [16, 7] on img at bounding box center [13, 8] width 7 height 7
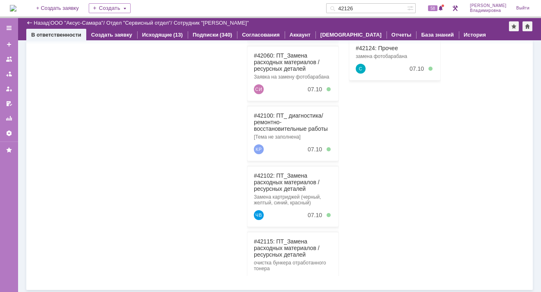
scroll to position [95, 0]
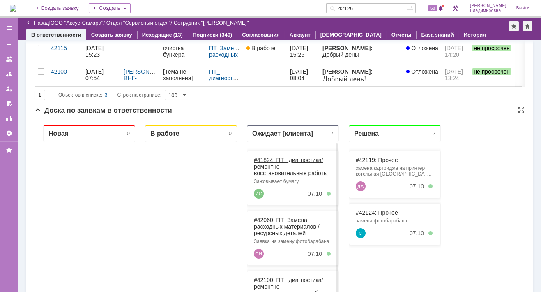
click at [265, 160] on link "#41824: ПТ_ диагностика/ ремонтно-восстановительные работы" at bounding box center [291, 167] width 74 height 20
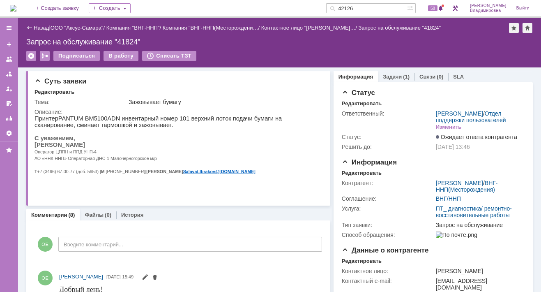
drag, startPoint x: 374, startPoint y: 7, endPoint x: 348, endPoint y: 9, distance: 25.9
click at [348, 9] on div "42126" at bounding box center [366, 8] width 81 height 10
type input "42060"
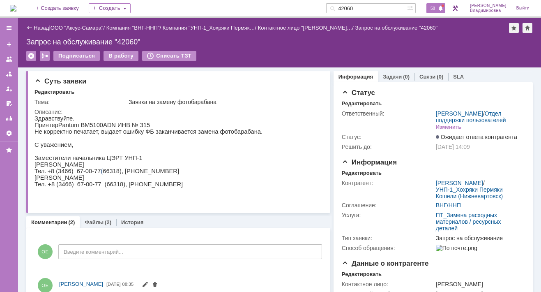
click at [438, 8] on span "58" at bounding box center [432, 8] width 9 height 6
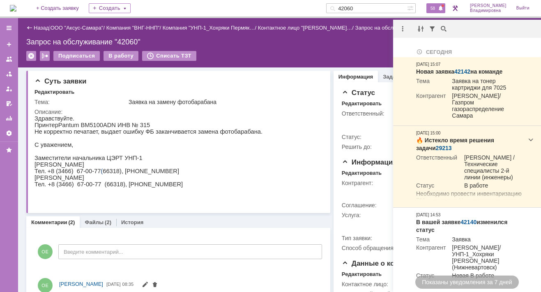
click at [438, 7] on span "58" at bounding box center [432, 8] width 9 height 6
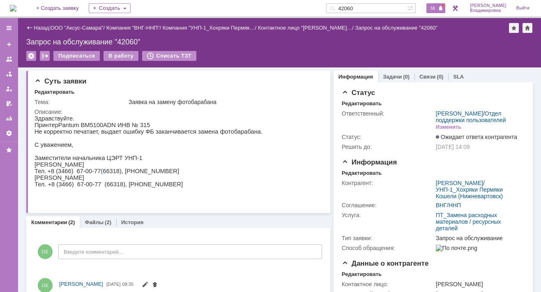
click at [438, 7] on span "58" at bounding box center [432, 8] width 9 height 6
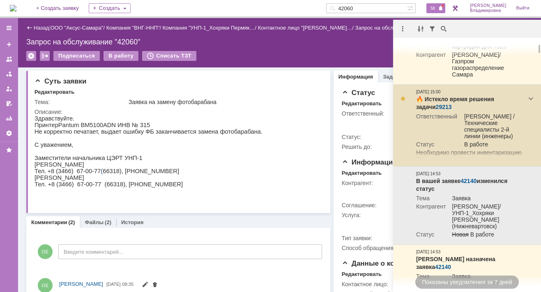
scroll to position [82, 0]
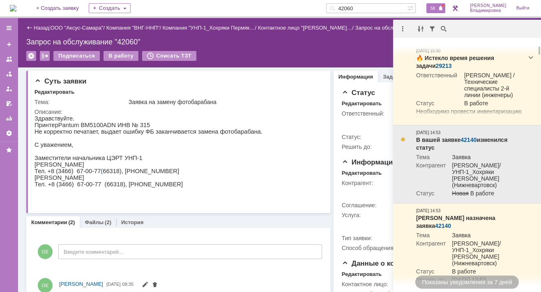
click at [468, 141] on link "42140" at bounding box center [469, 139] width 16 height 7
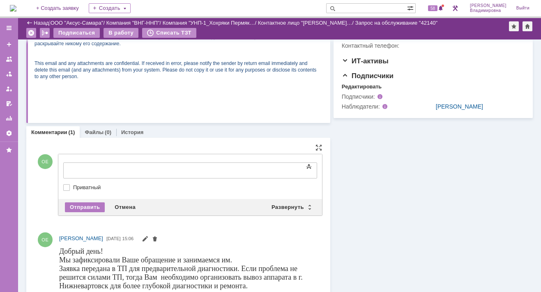
click at [284, 200] on div "Отправить Отмена Развернуть Свернуть" at bounding box center [190, 207] width 264 height 16
click at [91, 168] on div at bounding box center [130, 169] width 117 height 7
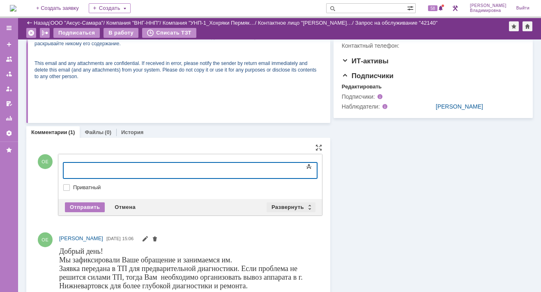
click at [286, 202] on div "Развернуть" at bounding box center [291, 207] width 49 height 10
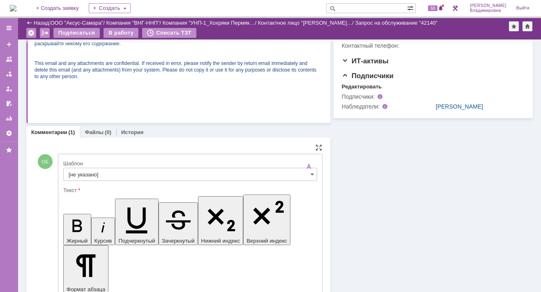
click at [89, 172] on input "[не указано]" at bounding box center [190, 174] width 254 height 13
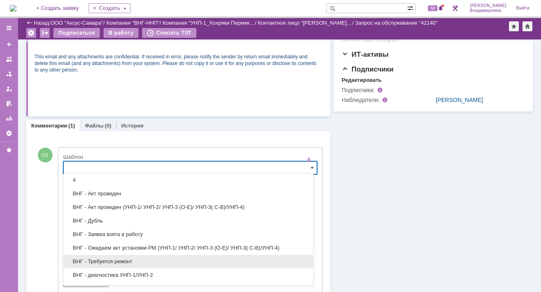
scroll to position [123, 0]
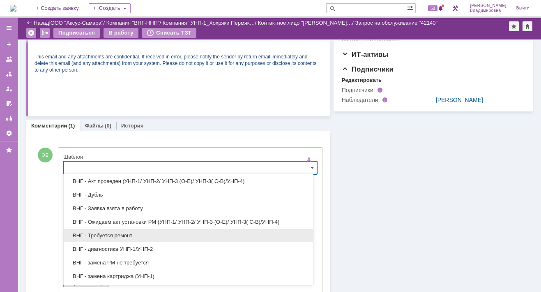
click at [110, 235] on span "ВНГ - Требуется ремонт" at bounding box center [189, 235] width 240 height 7
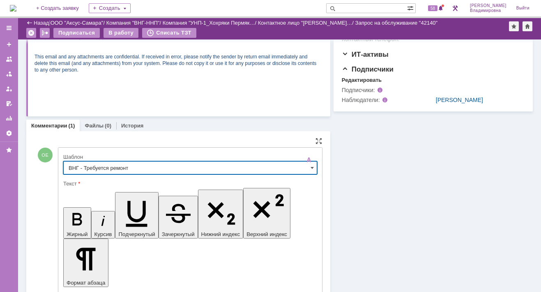
type input "ВНГ - Требуется ремонт"
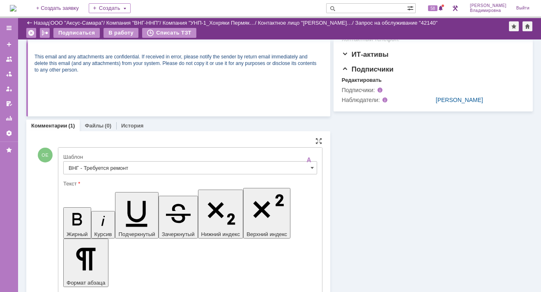
drag, startPoint x: 73, startPoint y: 2028, endPoint x: 122, endPoint y: 2068, distance: 63.7
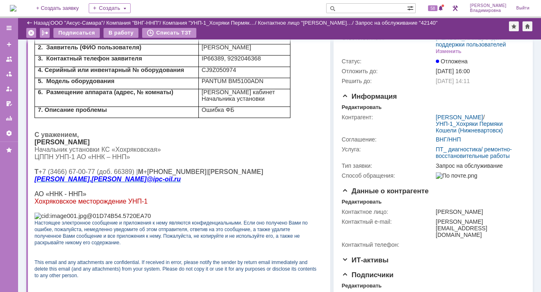
scroll to position [0, 0]
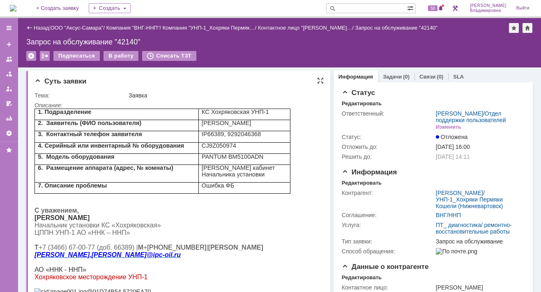
drag, startPoint x: 60, startPoint y: 219, endPoint x: 127, endPoint y: 222, distance: 67.1
click at [127, 222] on p "[PERSON_NAME]" at bounding box center [176, 217] width 282 height 7
copy span "Игорь Владимирович"
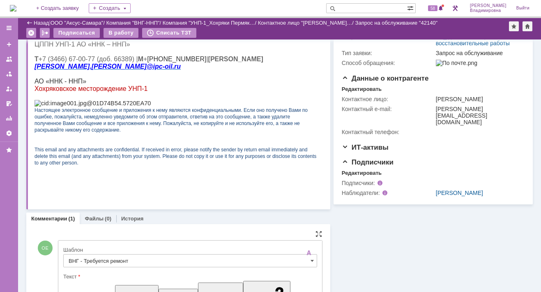
scroll to position [288, 0]
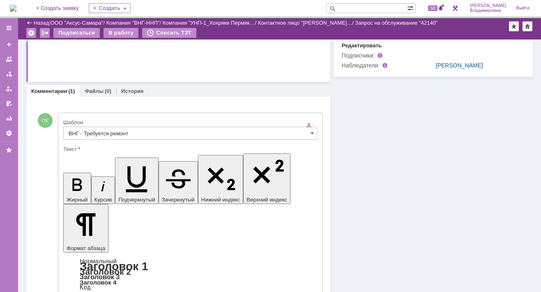
drag, startPoint x: 170, startPoint y: 1993, endPoint x: 195, endPoint y: 1994, distance: 25.1
drag, startPoint x: 252, startPoint y: 1993, endPoint x: 293, endPoint y: 1996, distance: 40.4
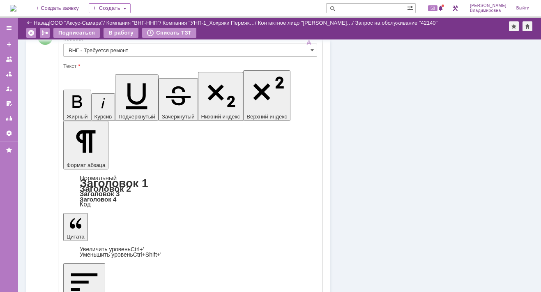
scroll to position [493, 0]
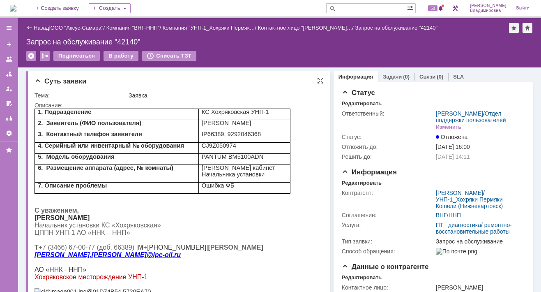
scroll to position [0, 0]
click at [123, 54] on div "В работу" at bounding box center [121, 56] width 35 height 10
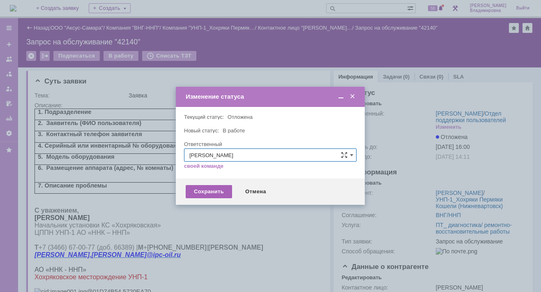
click at [202, 190] on div "Сохранить" at bounding box center [209, 191] width 46 height 13
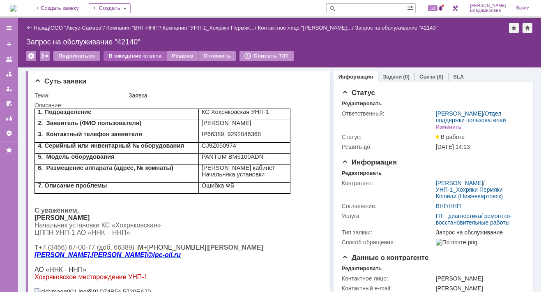
click at [138, 56] on div "В ожидание ответа" at bounding box center [135, 56] width 63 height 10
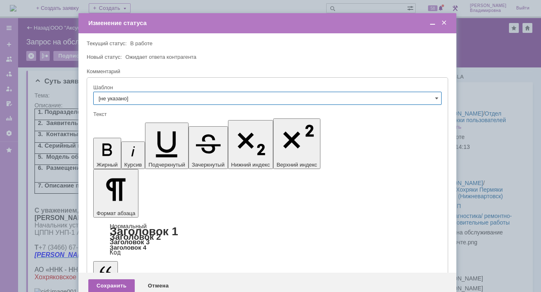
click at [105, 279] on div "Сохранить" at bounding box center [111, 285] width 46 height 13
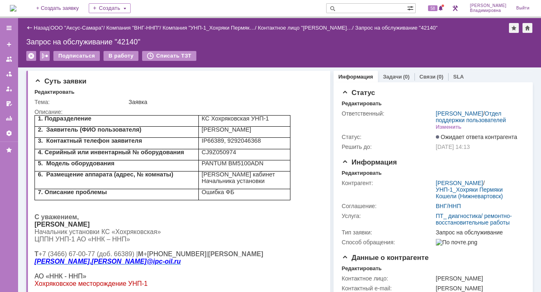
click at [16, 6] on img at bounding box center [13, 8] width 7 height 7
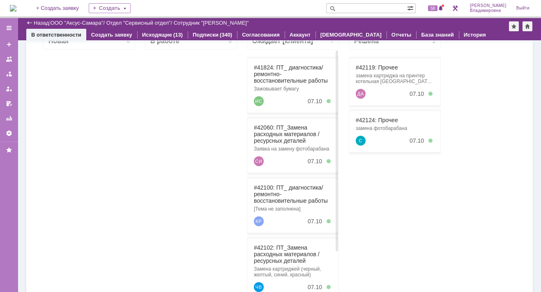
scroll to position [123, 0]
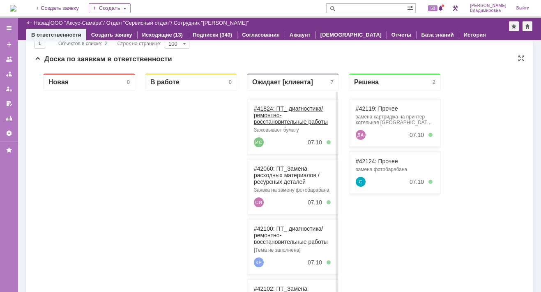
click at [269, 108] on link "#41824: ПТ_ диагностика/ ремонтно-восстановительные работы" at bounding box center [291, 115] width 74 height 20
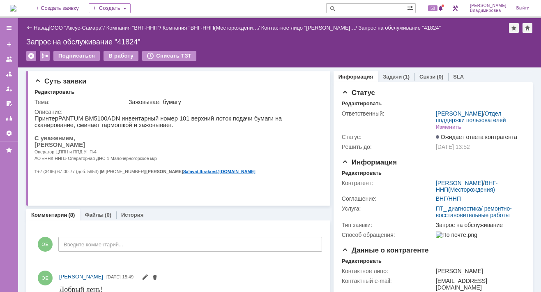
click at [352, 7] on input "text" at bounding box center [366, 8] width 81 height 10
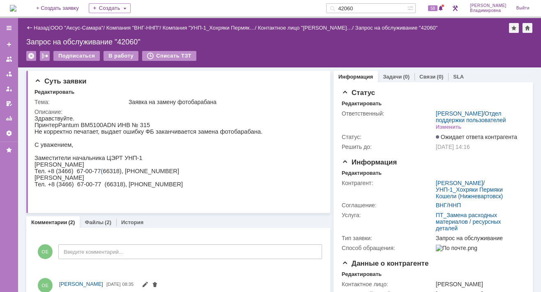
drag, startPoint x: 369, startPoint y: 9, endPoint x: 339, endPoint y: 5, distance: 30.3
click at [339, 5] on div "На домашнюю + Создать заявку Создать 42060 58 Орлова Елена Владимировна Выйти" at bounding box center [270, 9] width 541 height 18
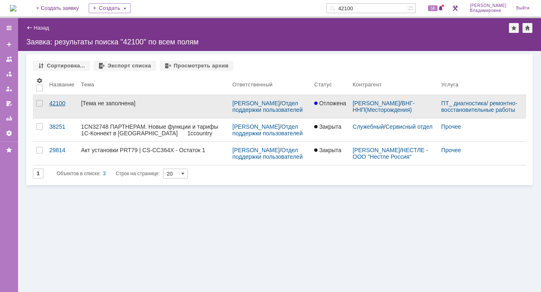
click at [56, 104] on div "42100" at bounding box center [61, 103] width 25 height 7
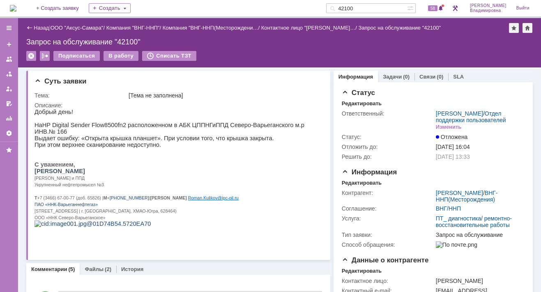
drag, startPoint x: 370, startPoint y: 6, endPoint x: 330, endPoint y: 9, distance: 40.4
click at [330, 9] on div "На домашнюю + Создать заявку Создать 42100 58 Орлова Елена Владимировна Выйти" at bounding box center [270, 9] width 541 height 18
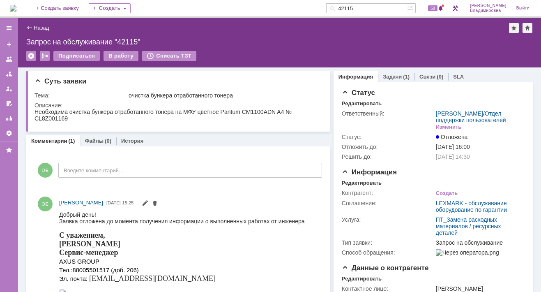
drag, startPoint x: 370, startPoint y: 5, endPoint x: 328, endPoint y: 5, distance: 41.9
click at [328, 5] on div "На домашнюю + Создать заявку Создать 42115 58 Орлова Елена Владимировна Выйти" at bounding box center [270, 9] width 541 height 18
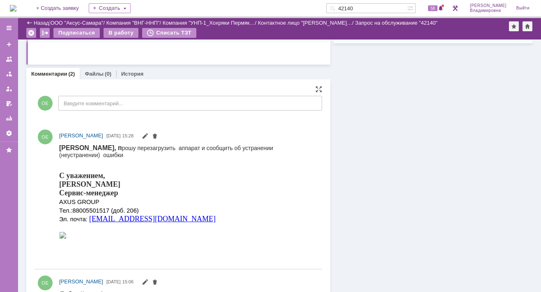
scroll to position [300, 0]
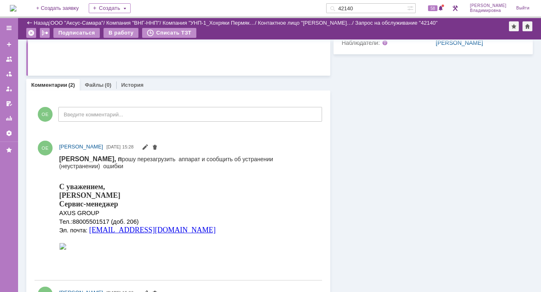
click at [16, 5] on img at bounding box center [13, 8] width 7 height 7
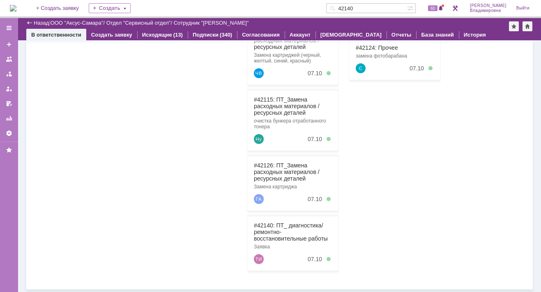
drag, startPoint x: 369, startPoint y: 7, endPoint x: 332, endPoint y: 9, distance: 37.4
click at [332, 9] on div "На домашнюю + Создать заявку Создать 42140 60 Орлова Елена Владимировна Выйти" at bounding box center [270, 9] width 541 height 18
type input "29163"
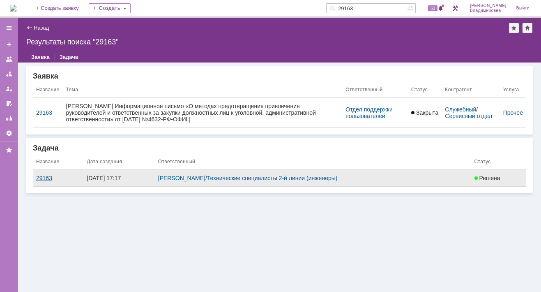
click at [46, 177] on div "29163" at bounding box center [58, 178] width 44 height 7
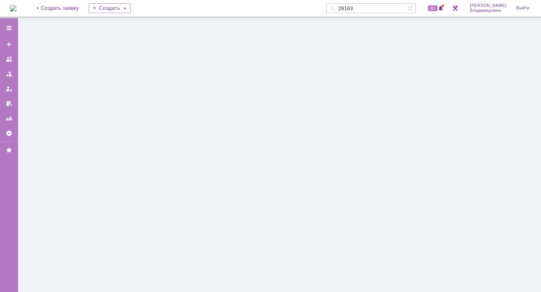
click at [46, 177] on div at bounding box center [279, 155] width 523 height 274
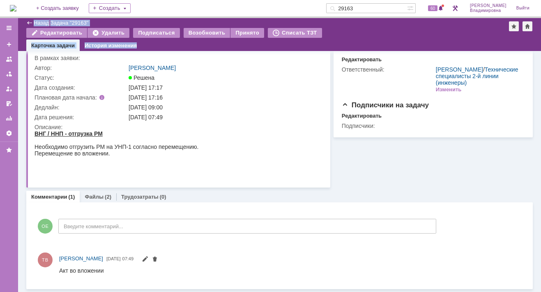
scroll to position [27, 0]
click at [91, 197] on link "Файлы" at bounding box center [94, 197] width 19 height 6
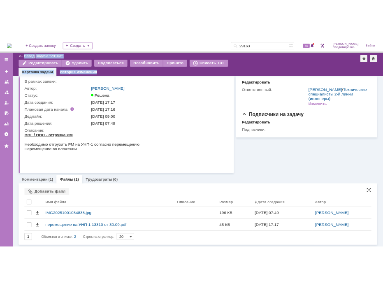
scroll to position [27, 0]
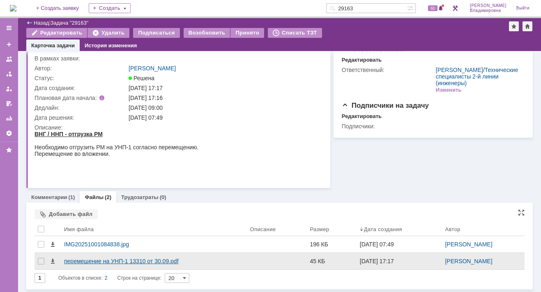
click at [85, 263] on div "перемещение на УНП-1 13310 от 30.09.pdf" at bounding box center [154, 261] width 180 height 7
click at [85, 262] on body "Идет загрузка, пожалуйста, подождите. На домашнюю + Создать заявку Создать 2916…" at bounding box center [270, 146] width 541 height 292
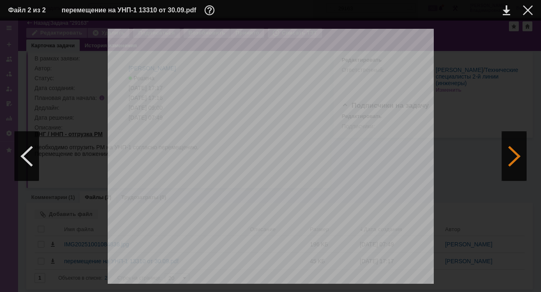
click at [517, 161] on div at bounding box center [514, 156] width 25 height 49
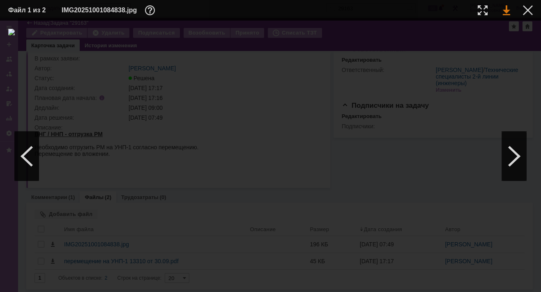
click at [505, 10] on link at bounding box center [506, 10] width 7 height 10
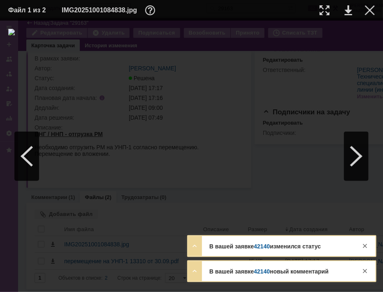
click at [374, 8] on table "Файл 1 из 2 IMG20251001084838.jpg" at bounding box center [191, 10] width 383 height 21
click at [369, 9] on div at bounding box center [370, 10] width 10 height 10
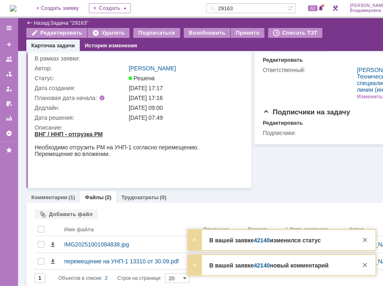
click at [263, 241] on link "42140" at bounding box center [262, 240] width 16 height 7
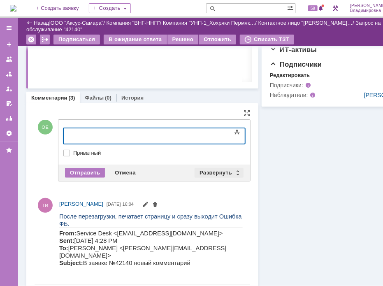
click at [212, 169] on div "Развернуть" at bounding box center [218, 173] width 49 height 10
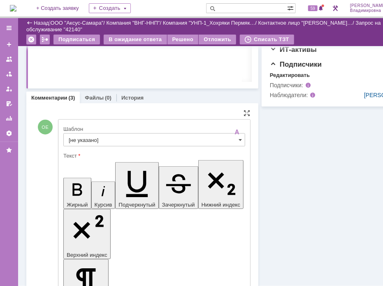
click at [83, 137] on input "[не указано]" at bounding box center [154, 139] width 182 height 13
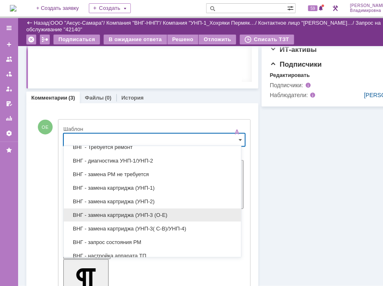
scroll to position [205, 0]
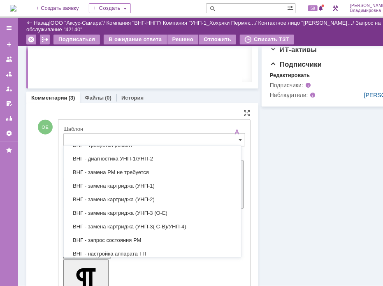
click at [118, 179] on div "ВНГ - замена картриджа (УНП-1)" at bounding box center [152, 185] width 177 height 13
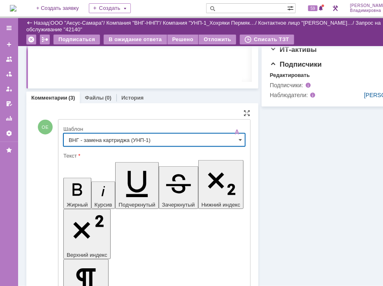
type input "ВНГ - замена картриджа (УНП-1)"
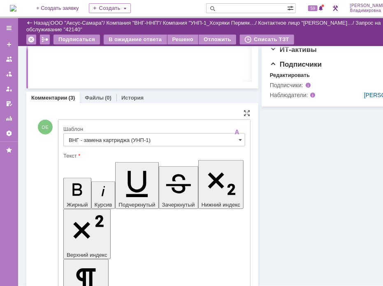
drag, startPoint x: 71, startPoint y: 1819, endPoint x: 104, endPoint y: 1835, distance: 37.3
drag, startPoint x: 72, startPoint y: 1827, endPoint x: 131, endPoint y: 1826, distance: 59.6
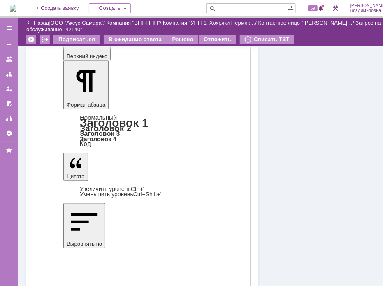
scroll to position [534, 0]
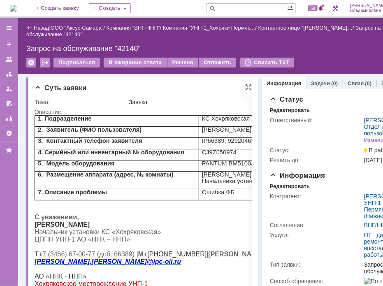
scroll to position [0, 0]
click at [133, 61] on div "В ожидание ответа" at bounding box center [135, 63] width 63 height 10
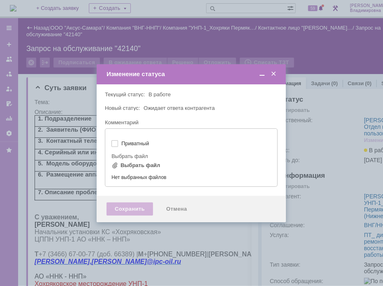
type input "[не указано]"
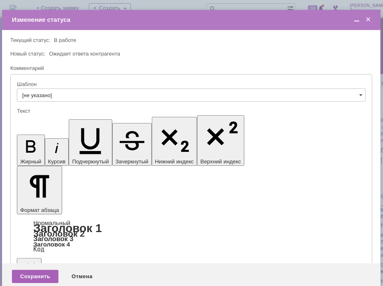
click at [34, 270] on div "Сохранить" at bounding box center [35, 276] width 46 height 13
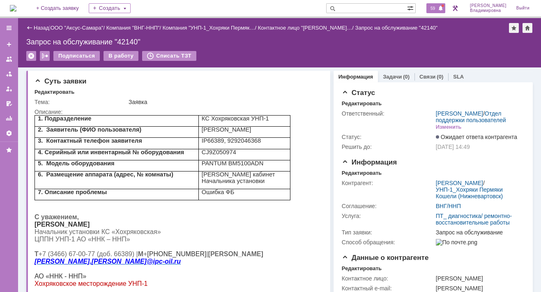
click at [382, 9] on span "59" at bounding box center [432, 8] width 9 height 6
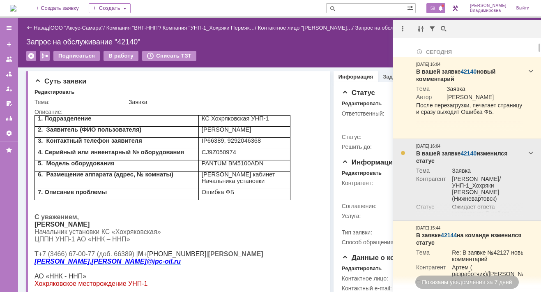
scroll to position [41, 0]
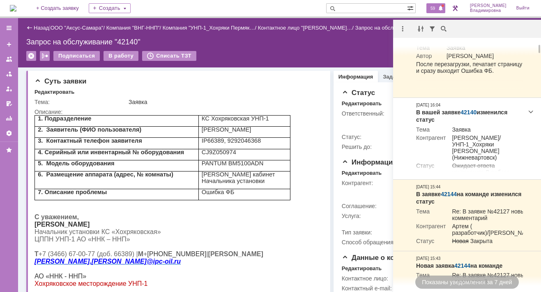
click at [366, 4] on input "text" at bounding box center [366, 8] width 81 height 10
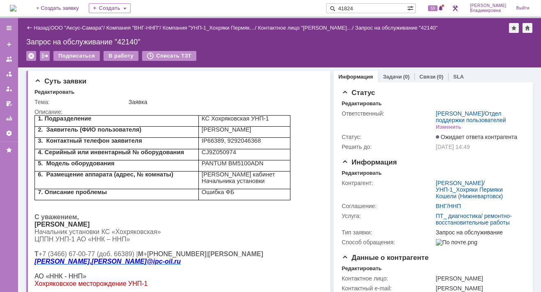
type input "41824"
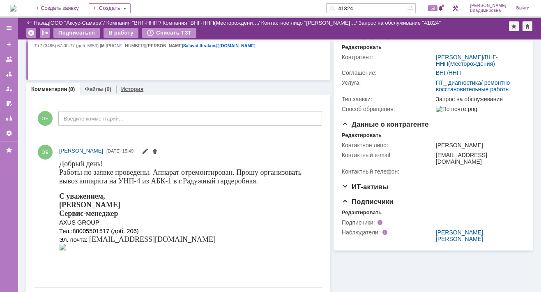
scroll to position [107, 0]
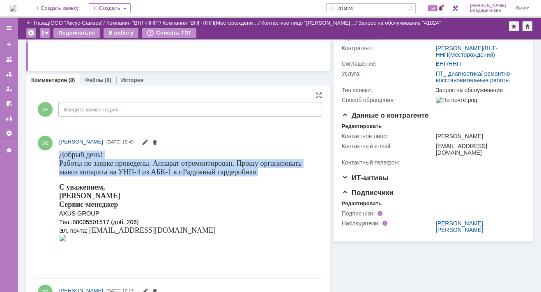
drag, startPoint x: 60, startPoint y: 153, endPoint x: 265, endPoint y: 175, distance: 205.4
click at [265, 175] on body "Добрый день! Работы по заявке проведены. Аппарат отремонтирован. Прошу организо…" at bounding box center [187, 199] width 256 height 99
drag, startPoint x: 265, startPoint y: 175, endPoint x: 222, endPoint y: 168, distance: 43.8
copy body "Добрый день! Работы по заявке проведены. Аппарат отремонтирован. Прошу организо…"
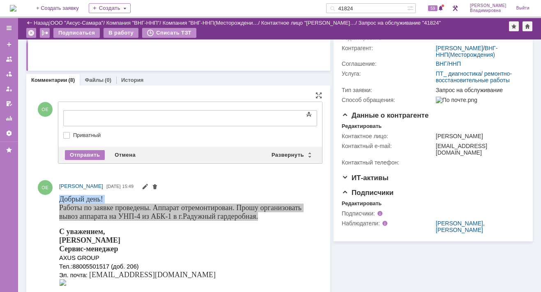
scroll to position [0, 0]
click at [284, 150] on div "Развернуть" at bounding box center [291, 155] width 49 height 10
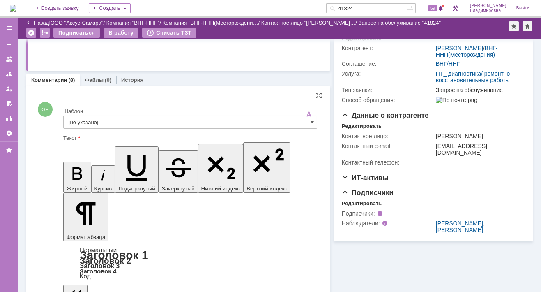
click at [89, 121] on input "[не указано]" at bounding box center [190, 121] width 254 height 13
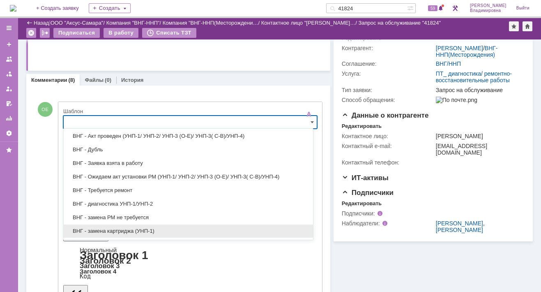
scroll to position [82, 0]
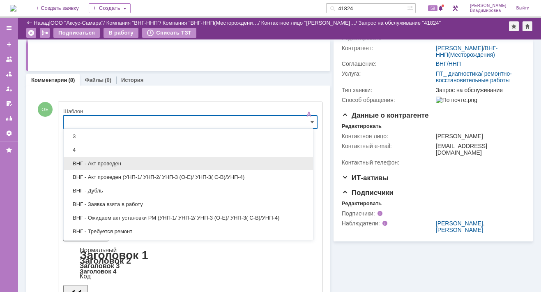
click at [94, 162] on span "ВНГ - Акт проведен" at bounding box center [189, 163] width 240 height 7
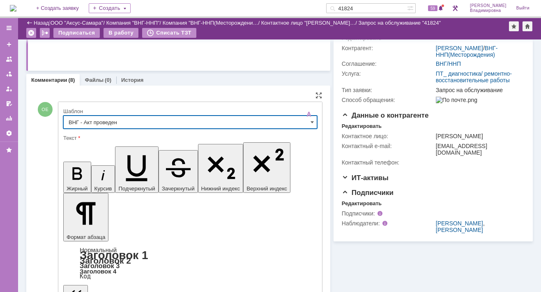
type input "ВНГ - Акт проведен"
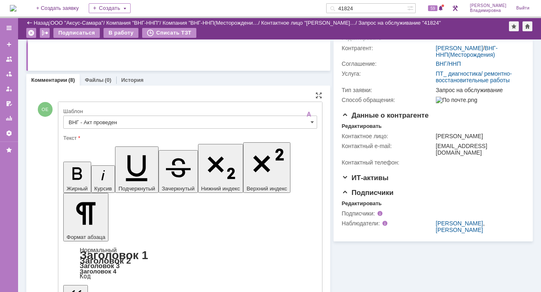
drag, startPoint x: 72, startPoint y: 1992, endPoint x: 257, endPoint y: 1990, distance: 185.8
drag, startPoint x: 72, startPoint y: 1980, endPoint x: 125, endPoint y: 1981, distance: 53.0
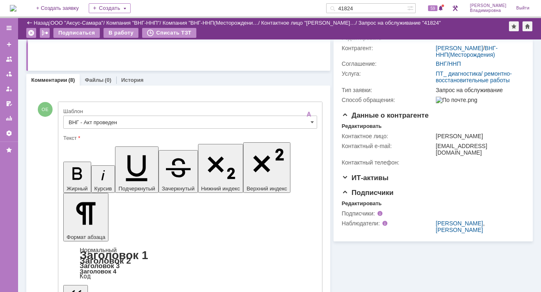
scroll to position [230, 0]
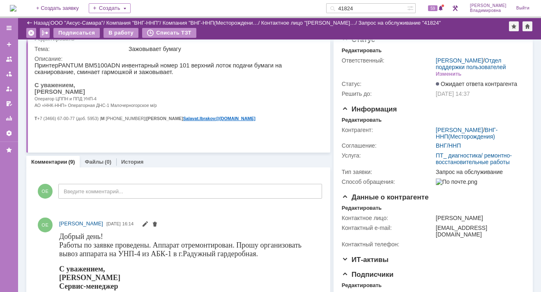
scroll to position [0, 0]
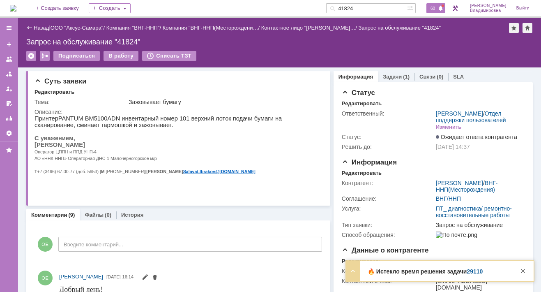
click at [382, 8] on span "60" at bounding box center [432, 8] width 9 height 6
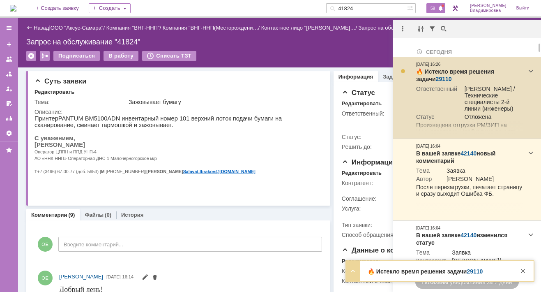
click at [382, 78] on link "29110" at bounding box center [444, 79] width 16 height 7
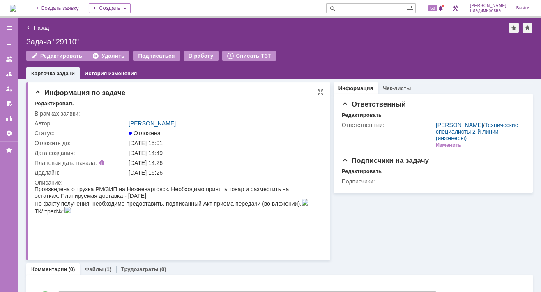
click at [63, 104] on div "Редактировать" at bounding box center [55, 103] width 40 height 7
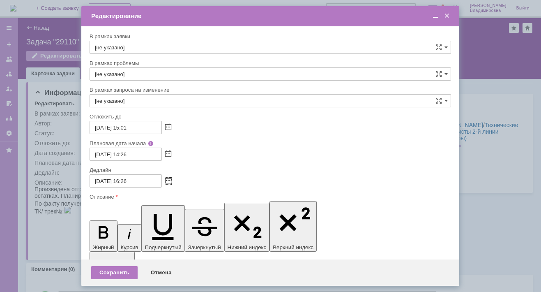
click at [169, 178] on span at bounding box center [168, 181] width 6 height 7
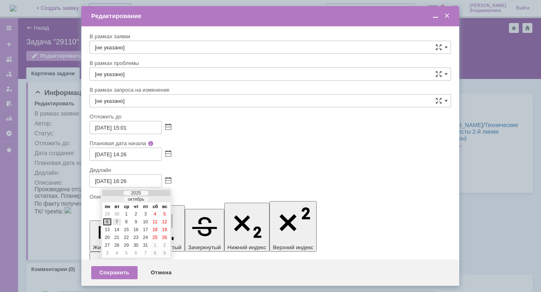
click at [116, 221] on div "7" at bounding box center [117, 221] width 8 height 7
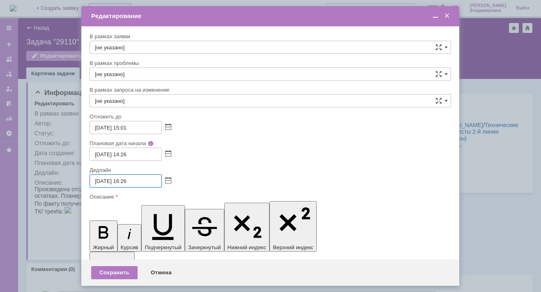
click at [128, 182] on input "[DATE] 16:26" at bounding box center [126, 180] width 72 height 13
type input "[DATE] 13:26"
click at [117, 273] on div "Сохранить" at bounding box center [114, 272] width 46 height 13
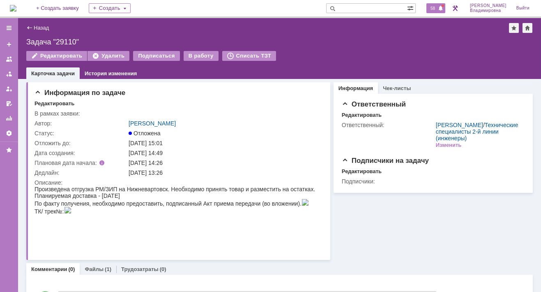
click at [434, 6] on span "58" at bounding box center [432, 8] width 9 height 6
